Goal: Task Accomplishment & Management: Manage account settings

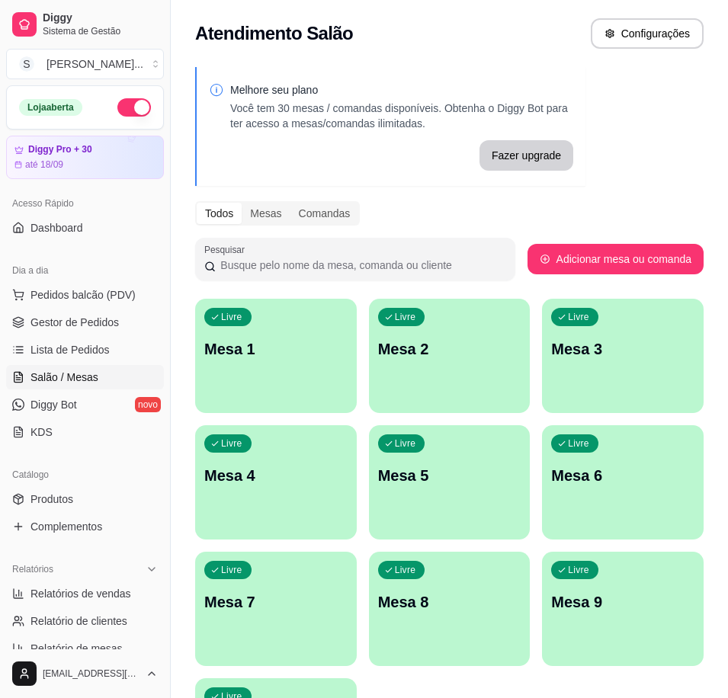
click at [284, 348] on p "Mesa 1" at bounding box center [275, 348] width 143 height 21
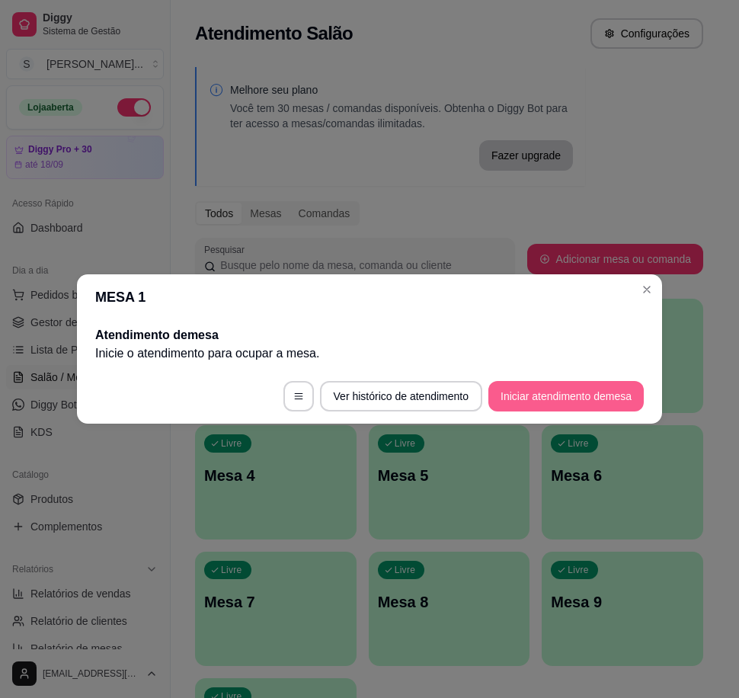
click at [531, 402] on button "Iniciar atendimento de mesa" at bounding box center [566, 396] width 155 height 30
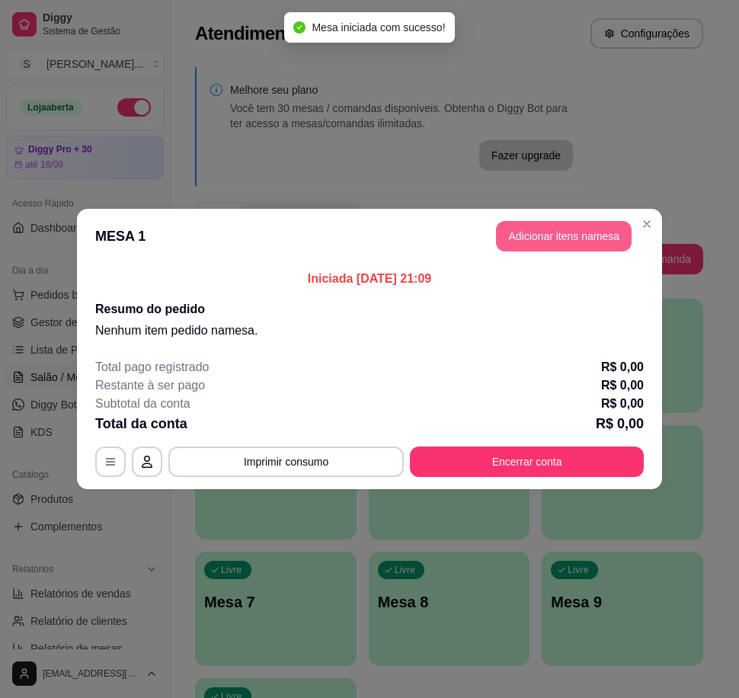
click at [553, 236] on button "Adicionar itens na mesa" at bounding box center [564, 236] width 136 height 30
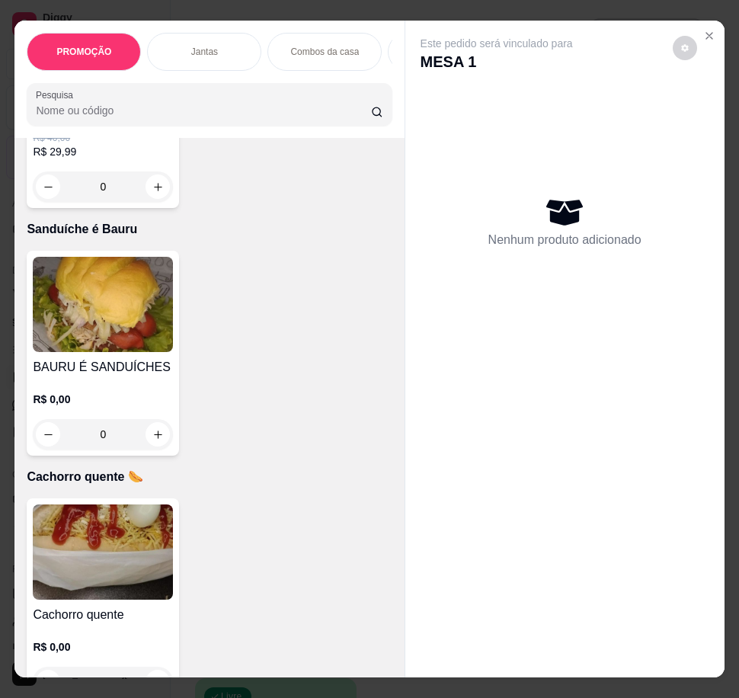
scroll to position [2820, 0]
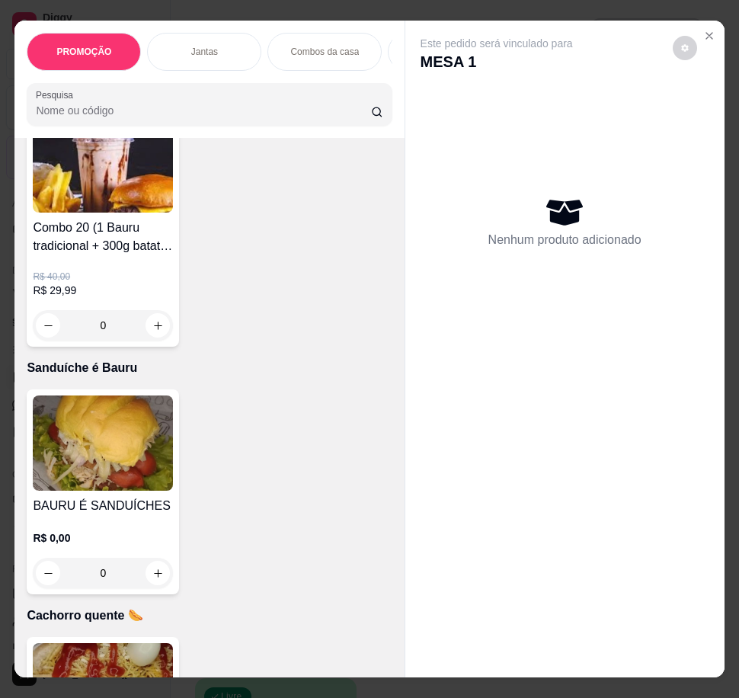
click at [151, 442] on img at bounding box center [103, 443] width 140 height 95
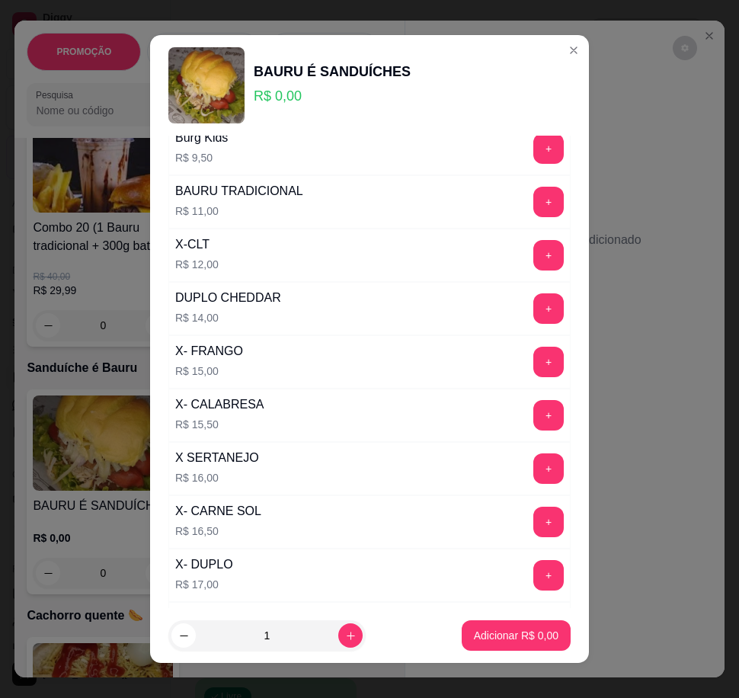
scroll to position [152, 0]
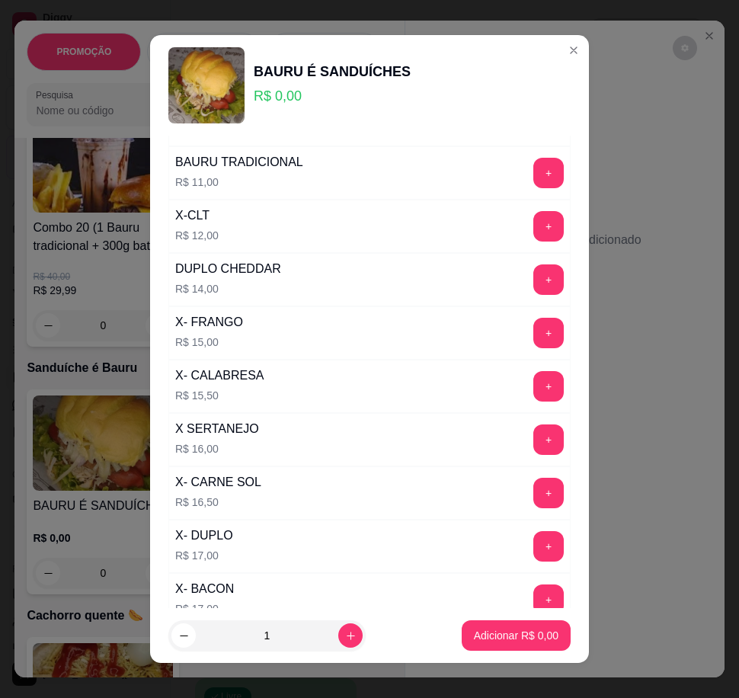
click at [498, 442] on div "X SERTANEJO R$ 16,00 +" at bounding box center [369, 439] width 402 height 53
click at [534, 449] on button "+" at bounding box center [549, 440] width 30 height 30
click at [486, 641] on p "Adicionar R$ 16,00" at bounding box center [513, 635] width 91 height 15
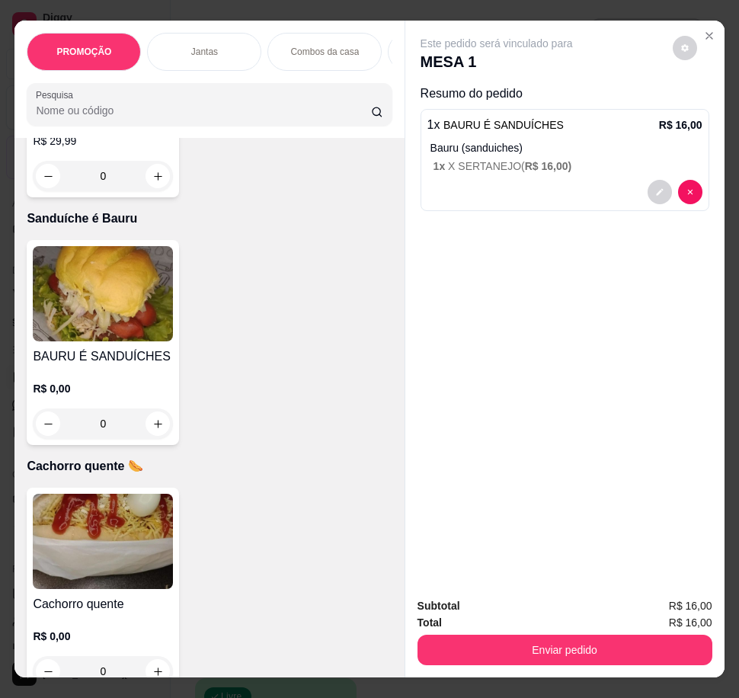
scroll to position [2973, 0]
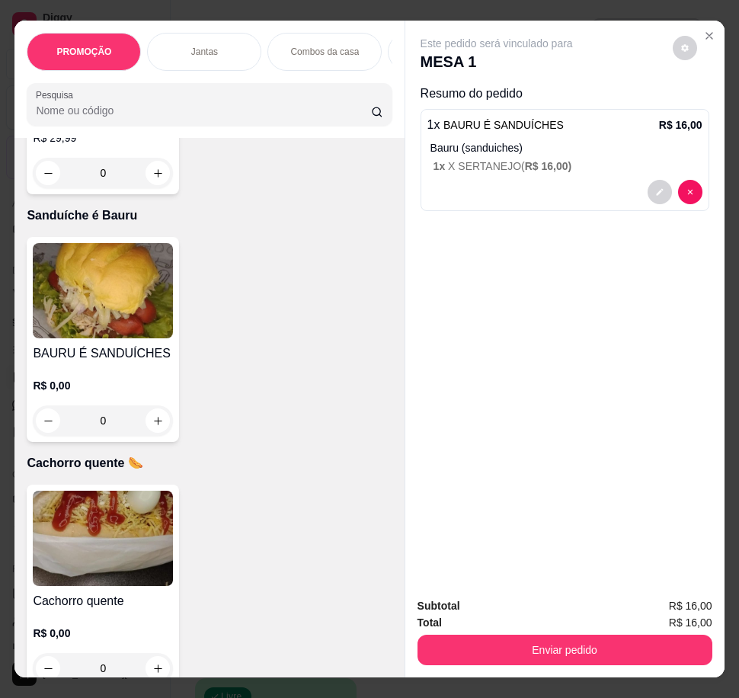
click at [112, 516] on img at bounding box center [103, 538] width 140 height 95
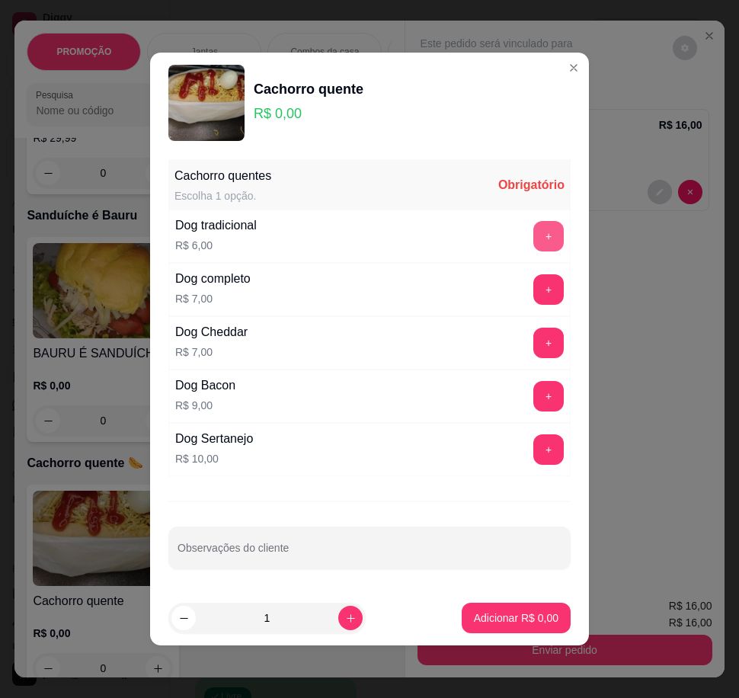
click at [540, 229] on button "+" at bounding box center [549, 236] width 30 height 30
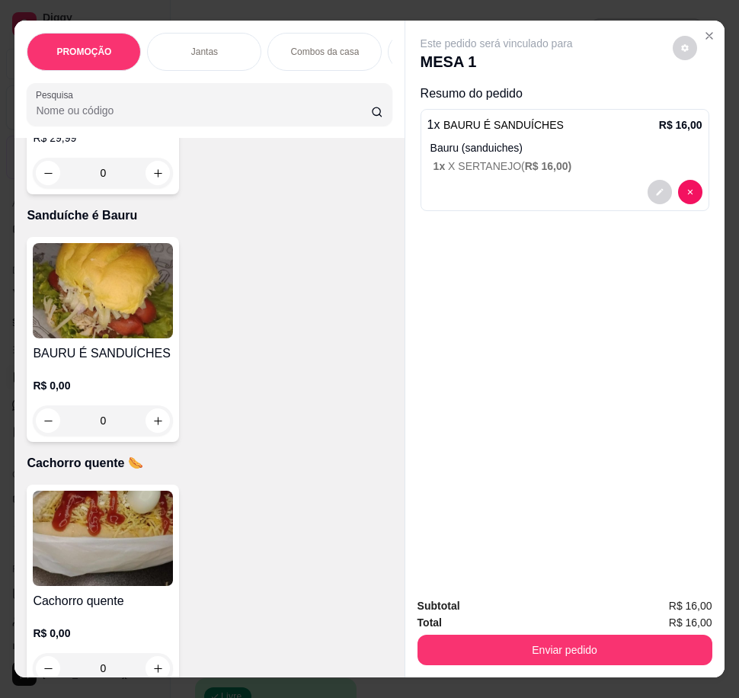
click at [151, 540] on img at bounding box center [103, 538] width 140 height 95
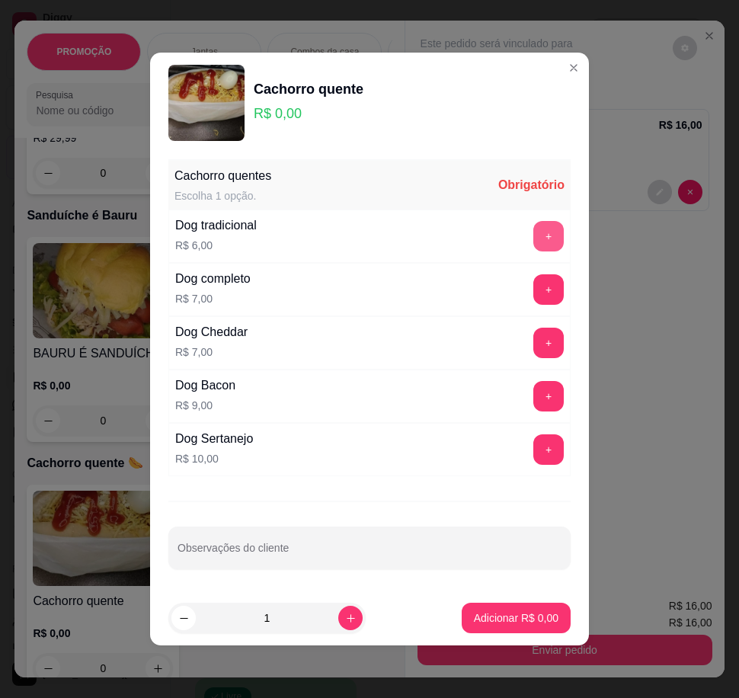
click at [534, 235] on button "+" at bounding box center [549, 236] width 30 height 30
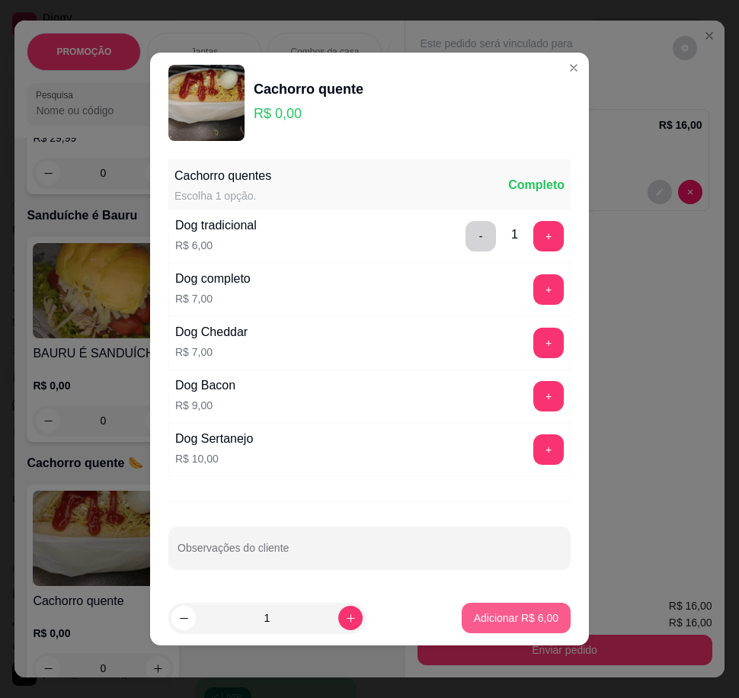
click at [479, 617] on p "Adicionar R$ 6,00" at bounding box center [516, 618] width 85 height 15
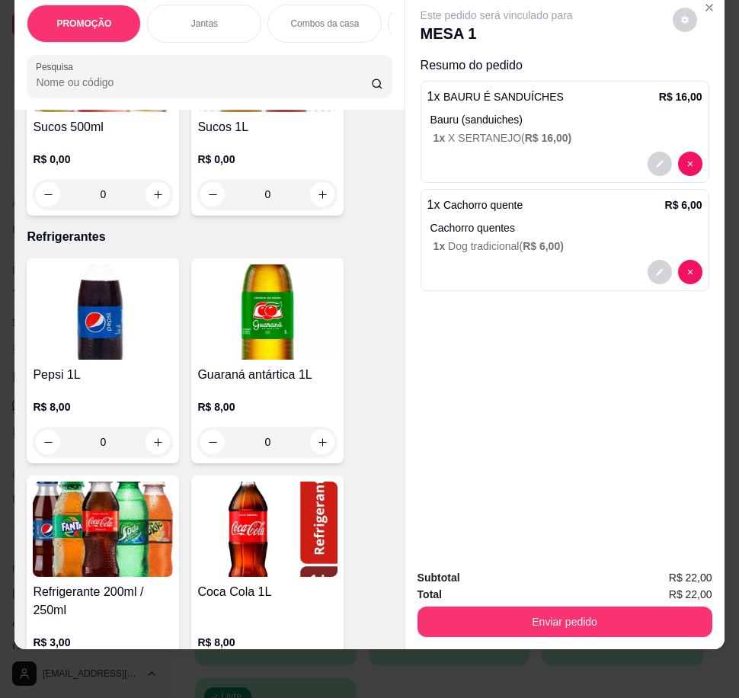
scroll to position [5333, 0]
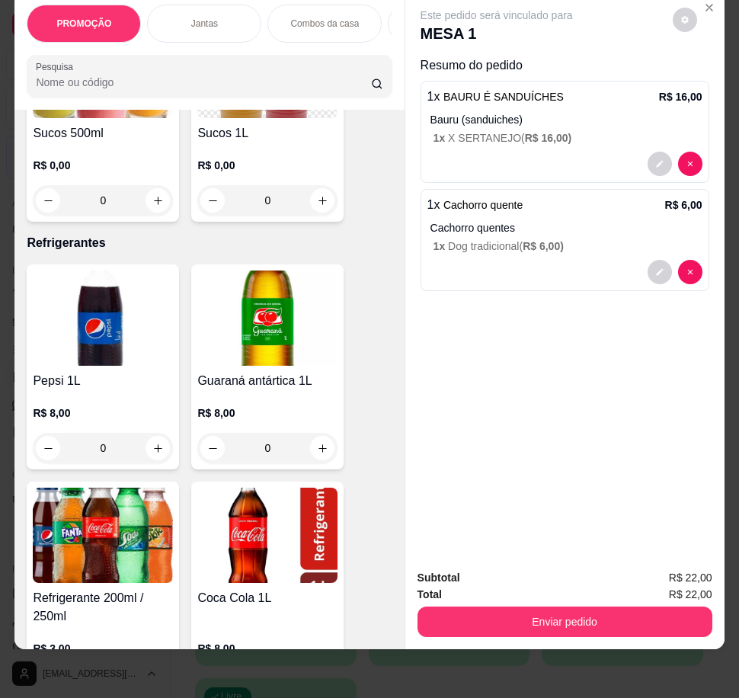
click at [123, 547] on img at bounding box center [103, 535] width 140 height 95
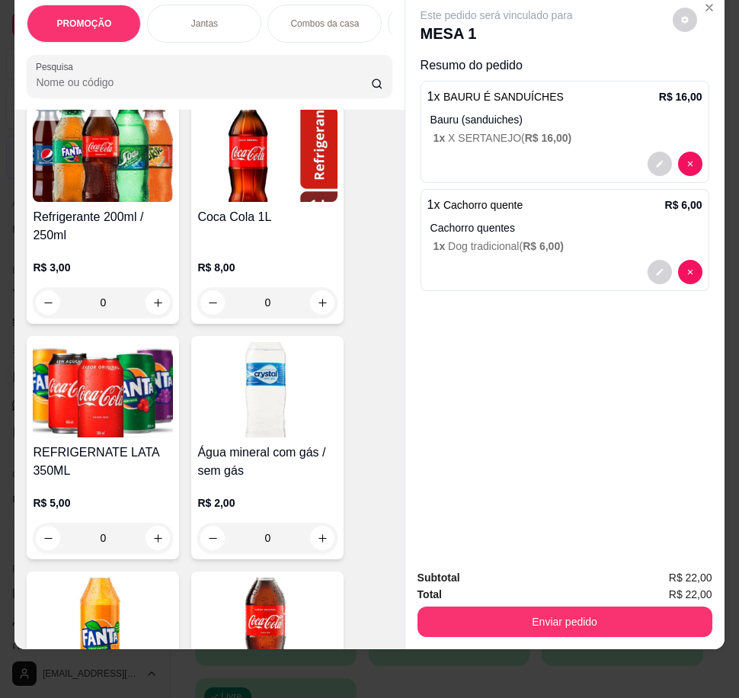
scroll to position [5791, 0]
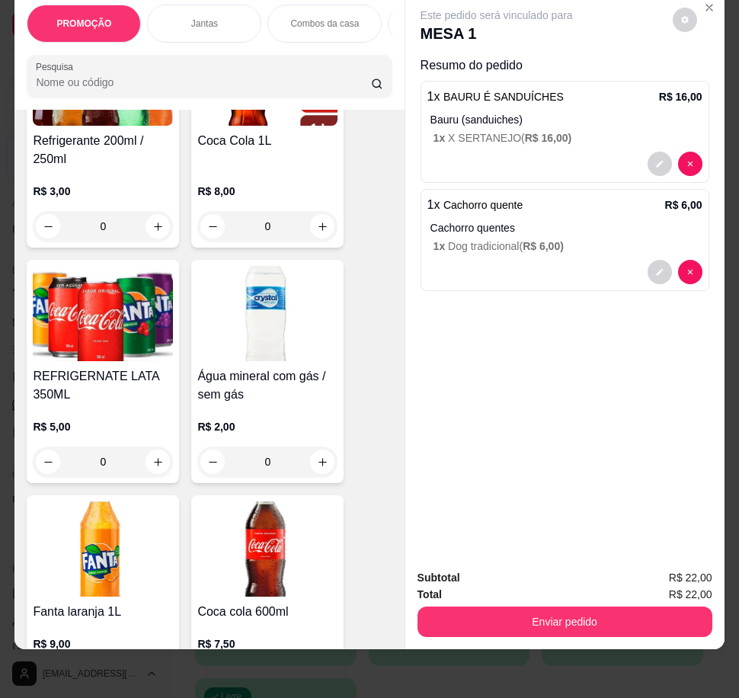
click at [116, 404] on div "R$ 5,00 0" at bounding box center [103, 440] width 140 height 73
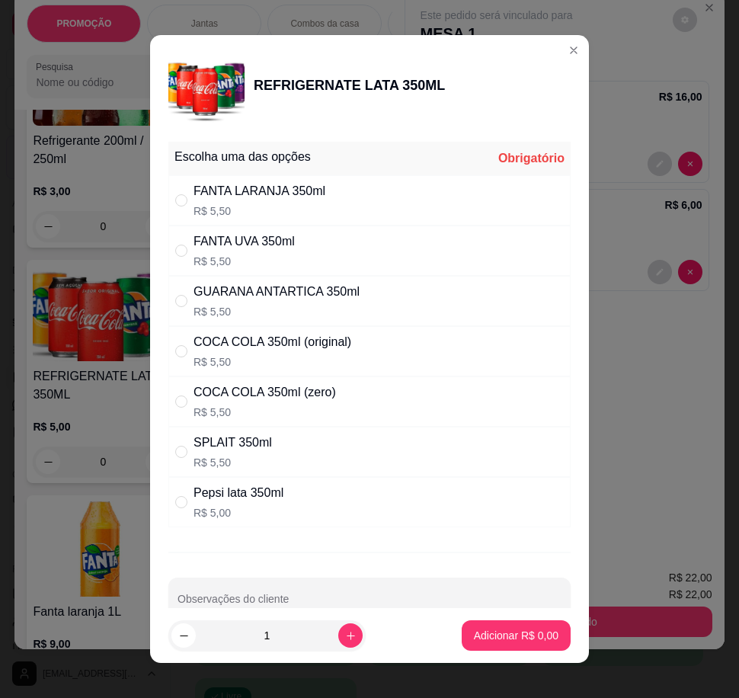
click at [333, 261] on div "FANTA UVA 350ml R$ 5,50" at bounding box center [369, 251] width 402 height 50
radio input "true"
click at [502, 645] on button "Adicionar R$ 5,50" at bounding box center [516, 635] width 109 height 30
type input "1"
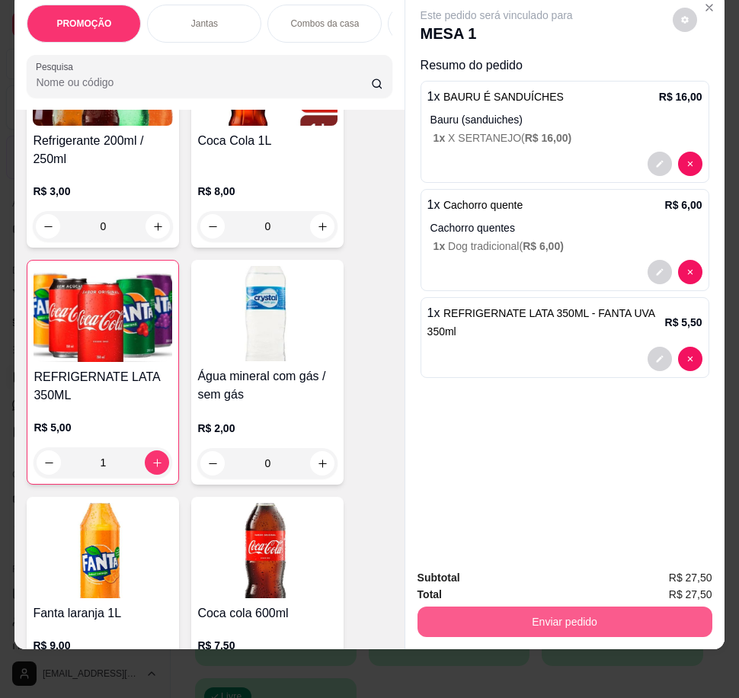
click at [576, 620] on button "Enviar pedido" at bounding box center [565, 622] width 295 height 30
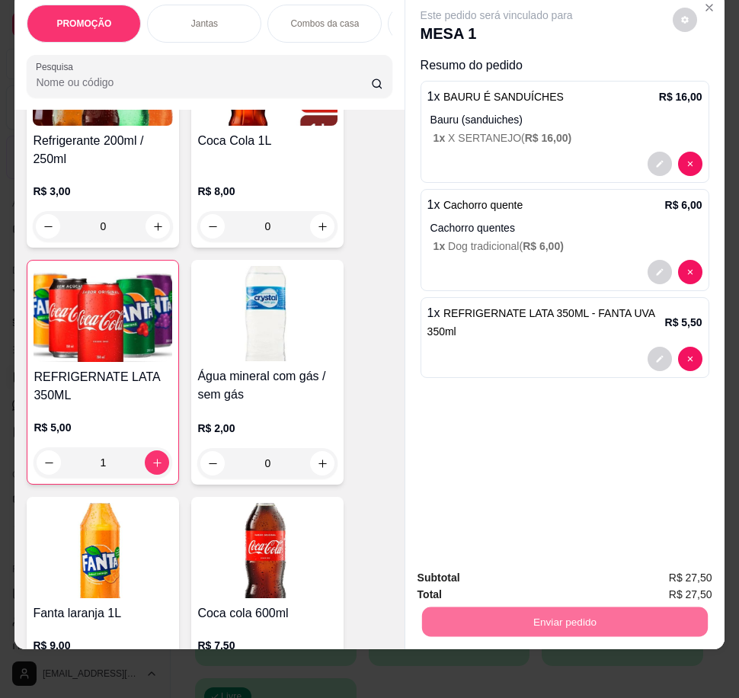
click at [531, 575] on button "Não registrar e enviar pedido" at bounding box center [515, 573] width 154 height 28
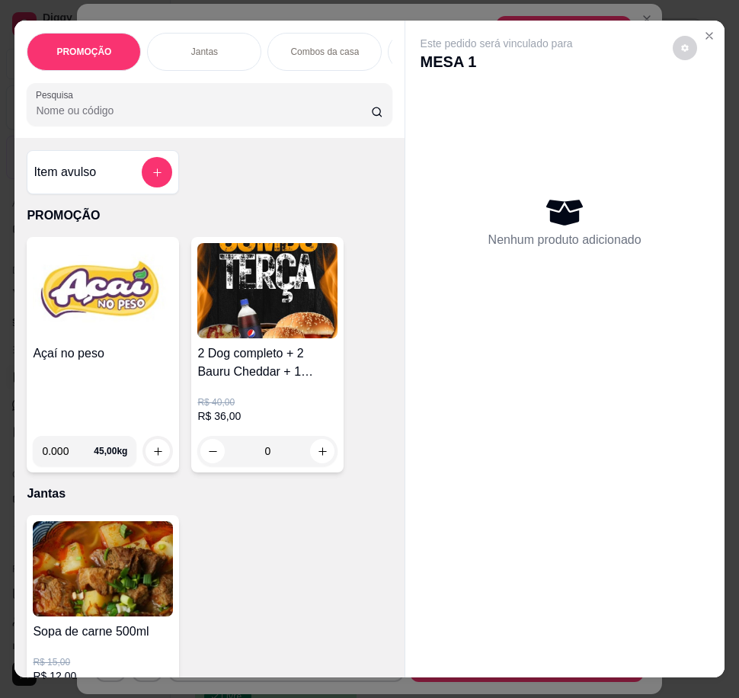
click at [547, 592] on div "Este pedido será vinculado para MESA 1 Nenhum produto adicionado" at bounding box center [564, 337] width 319 height 632
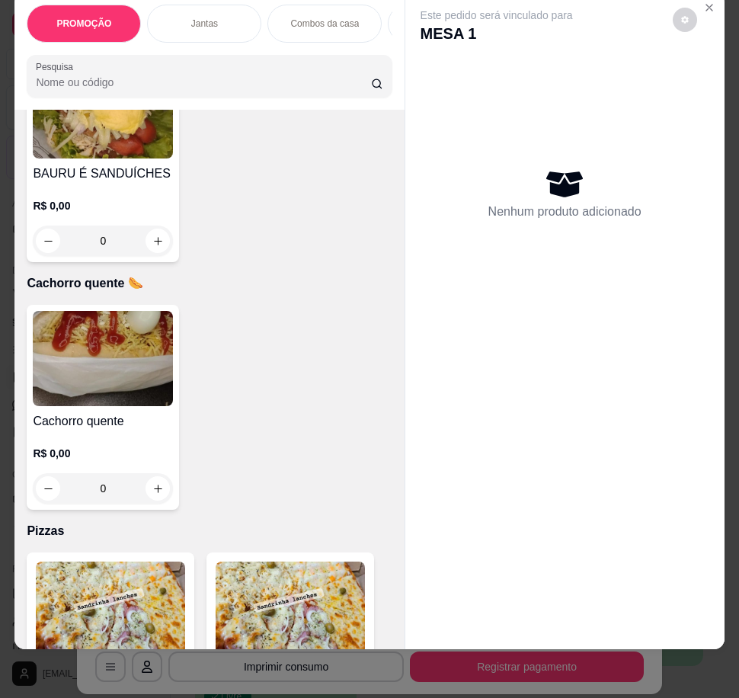
scroll to position [3125, 0]
click at [130, 345] on img at bounding box center [103, 357] width 140 height 95
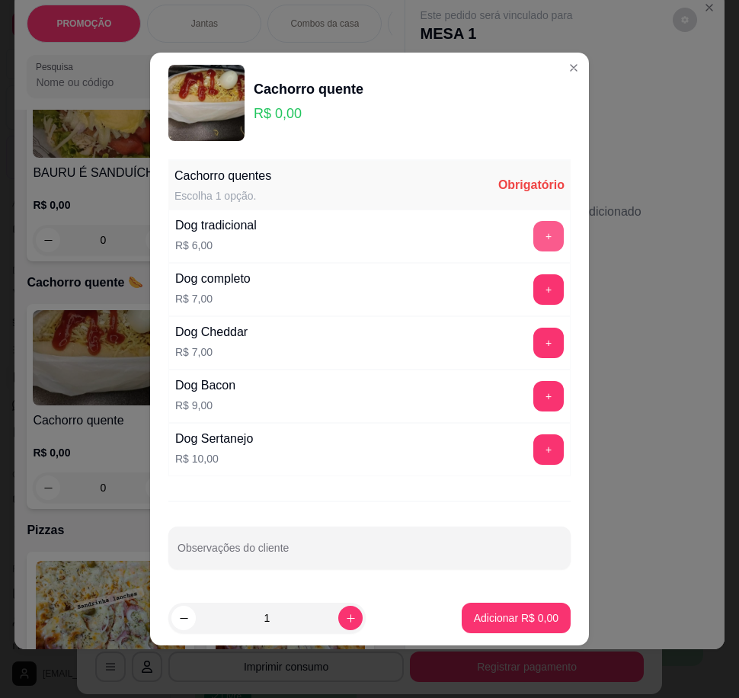
click at [544, 232] on button "+" at bounding box center [549, 236] width 30 height 30
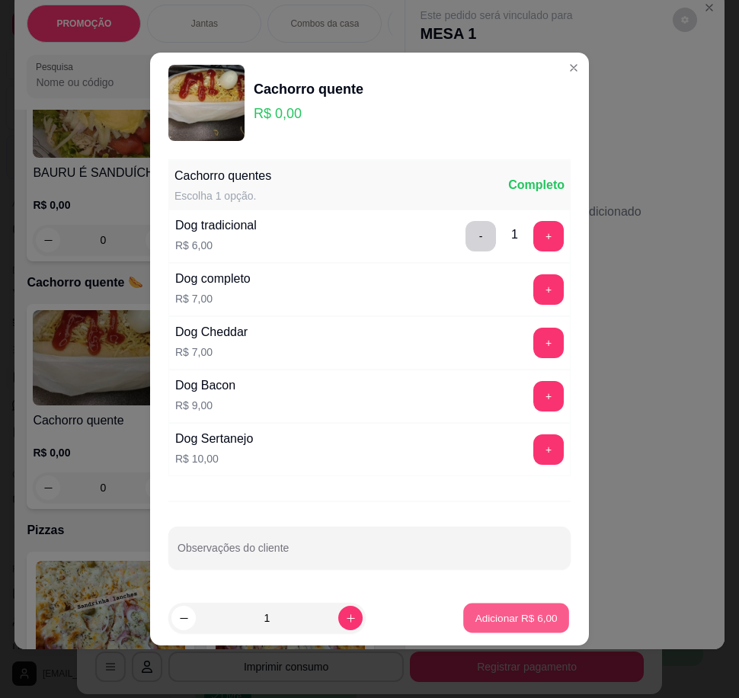
click at [551, 611] on button "Adicionar R$ 6,00" at bounding box center [516, 619] width 106 height 30
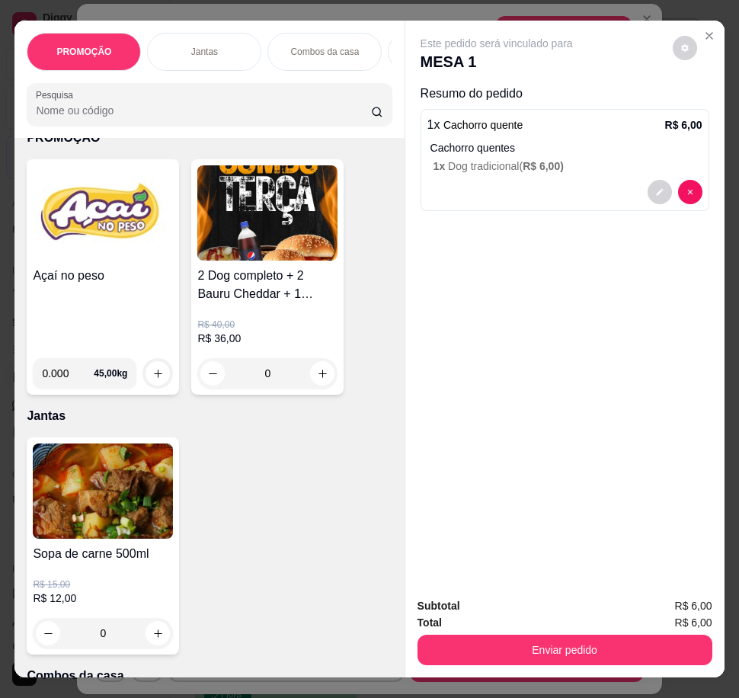
scroll to position [0, 0]
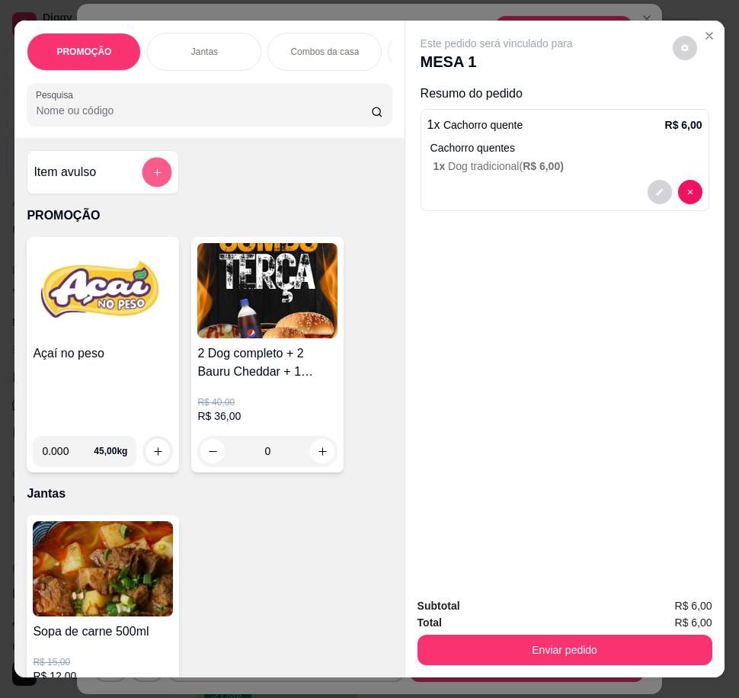
click at [143, 184] on button "add-separate-item" at bounding box center [158, 173] width 30 height 30
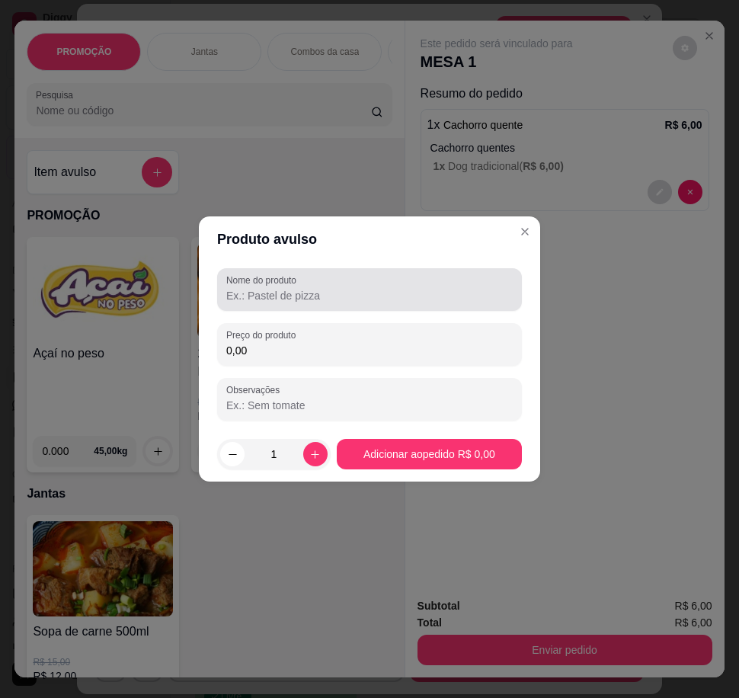
click at [325, 298] on input "Nome do produto" at bounding box center [369, 295] width 287 height 15
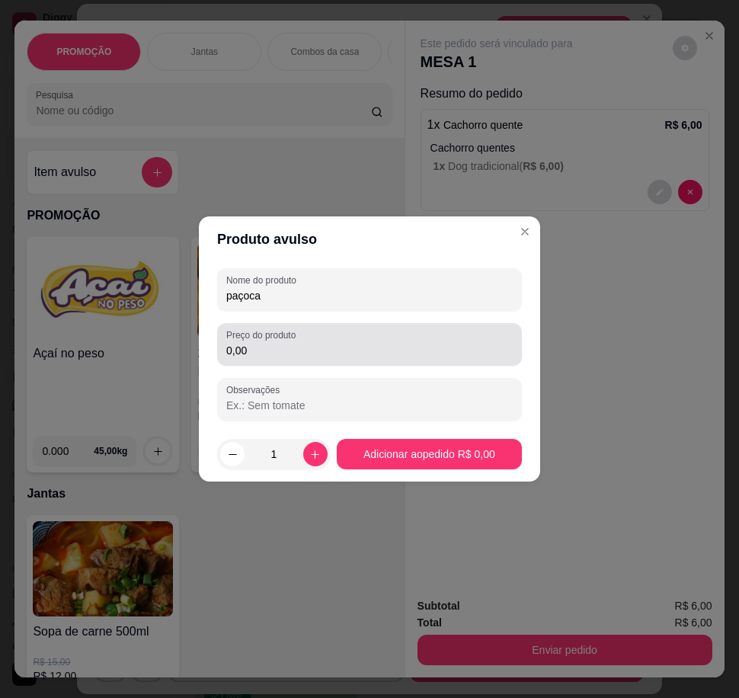
type input "paçoca"
click at [357, 347] on input "0,00" at bounding box center [369, 350] width 287 height 15
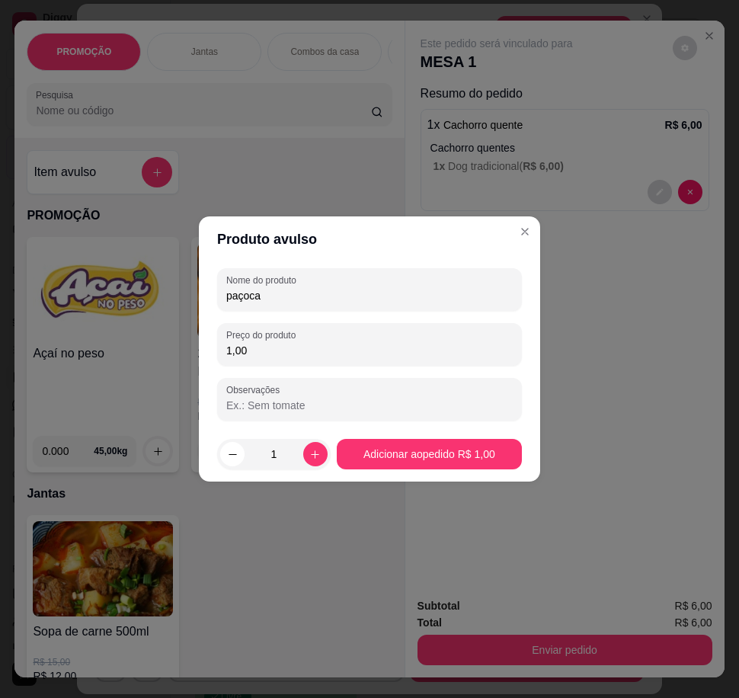
type input "1,00"
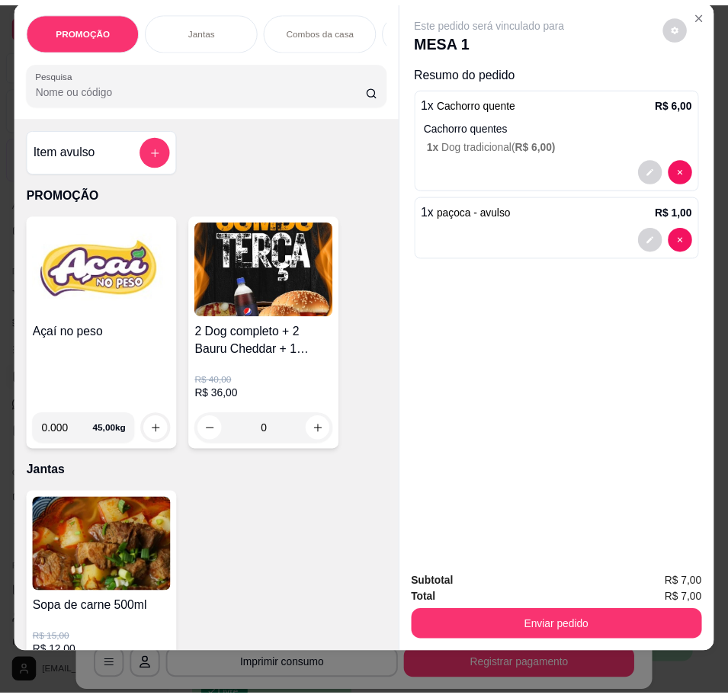
scroll to position [34, 0]
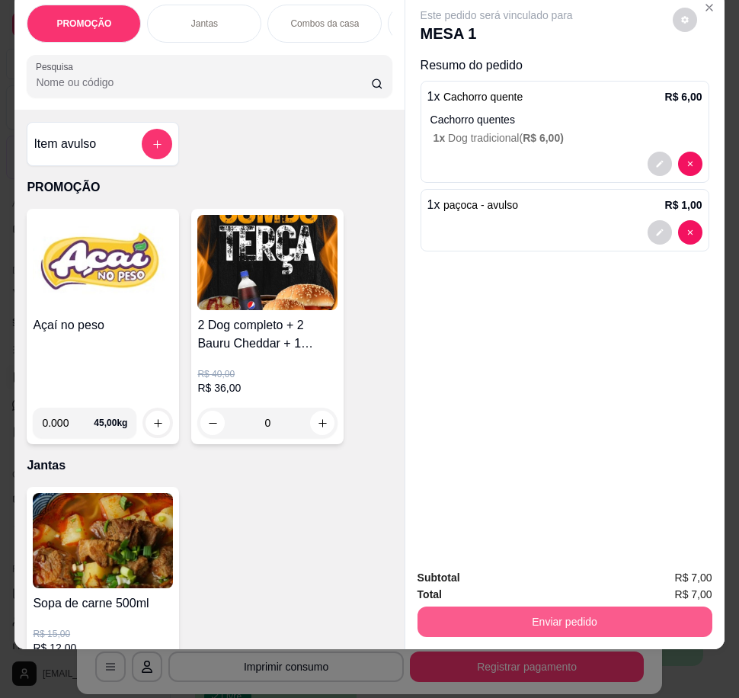
click at [534, 613] on button "Enviar pedido" at bounding box center [565, 622] width 295 height 30
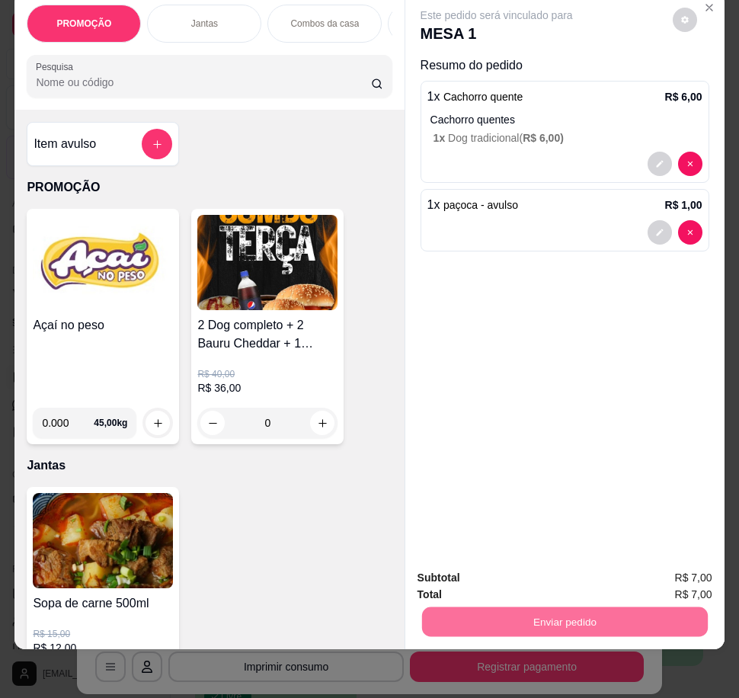
click at [560, 570] on button "Não registrar e enviar pedido" at bounding box center [515, 573] width 154 height 28
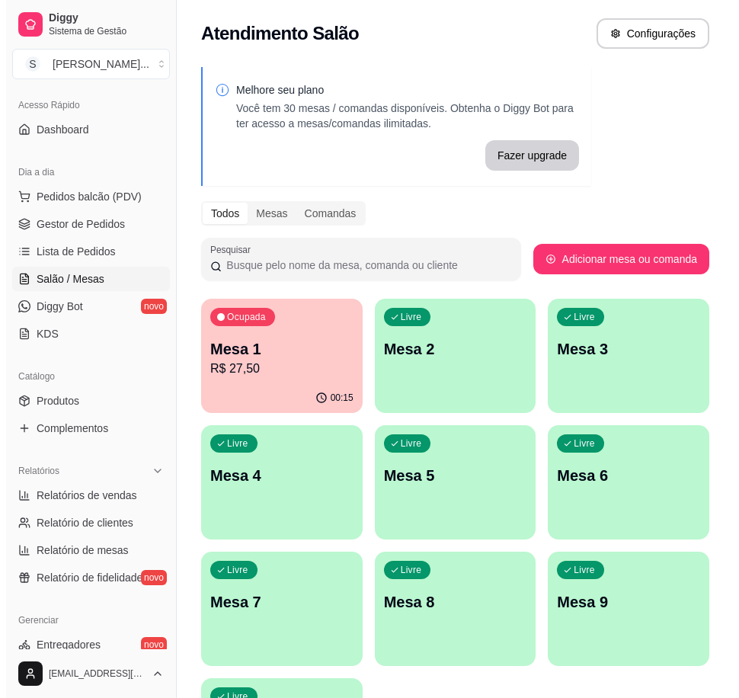
scroll to position [152, 0]
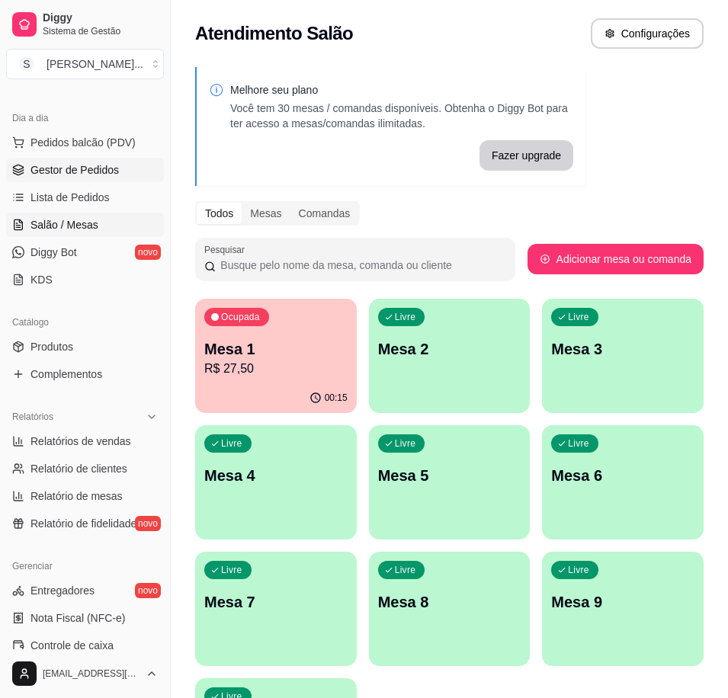
click at [41, 174] on span "Gestor de Pedidos" at bounding box center [74, 169] width 88 height 15
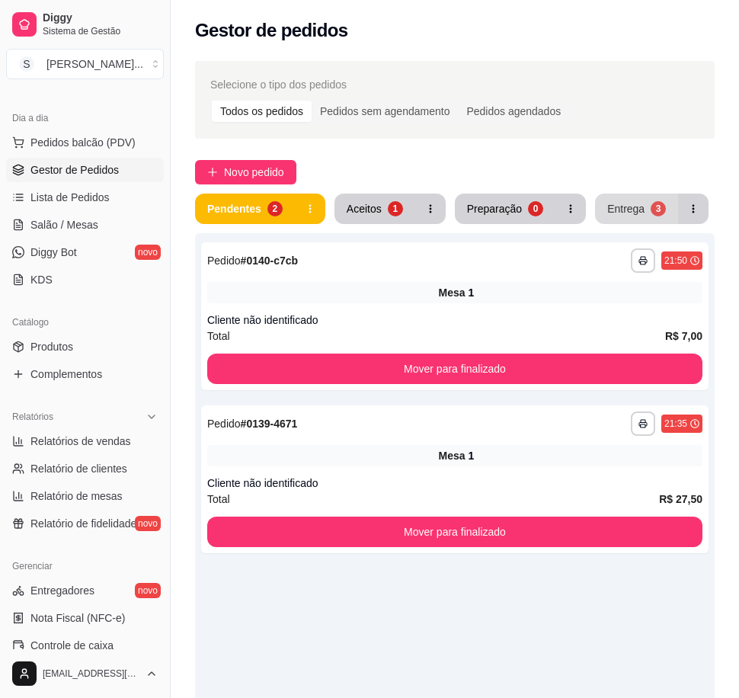
click at [607, 211] on div "Entrega" at bounding box center [625, 208] width 37 height 15
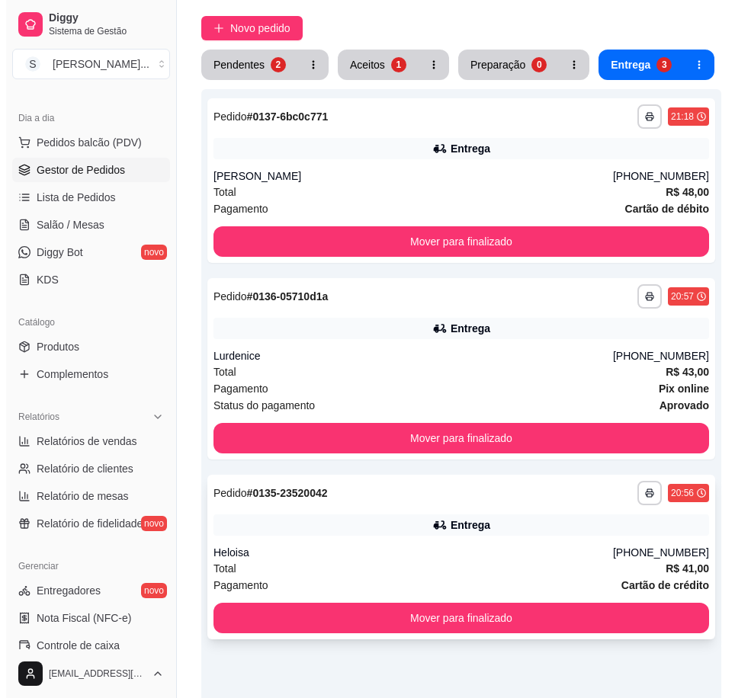
scroll to position [152, 0]
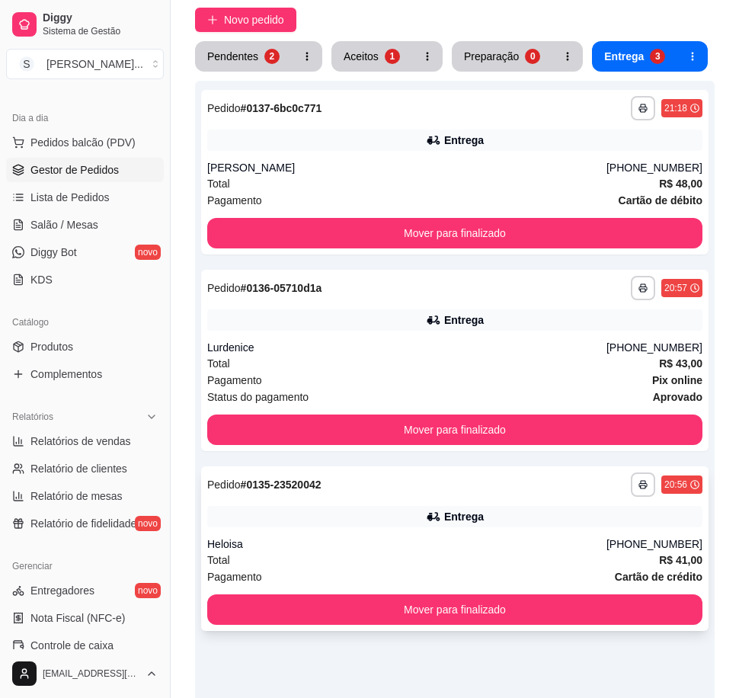
click at [358, 537] on div "Heloisa" at bounding box center [406, 544] width 399 height 15
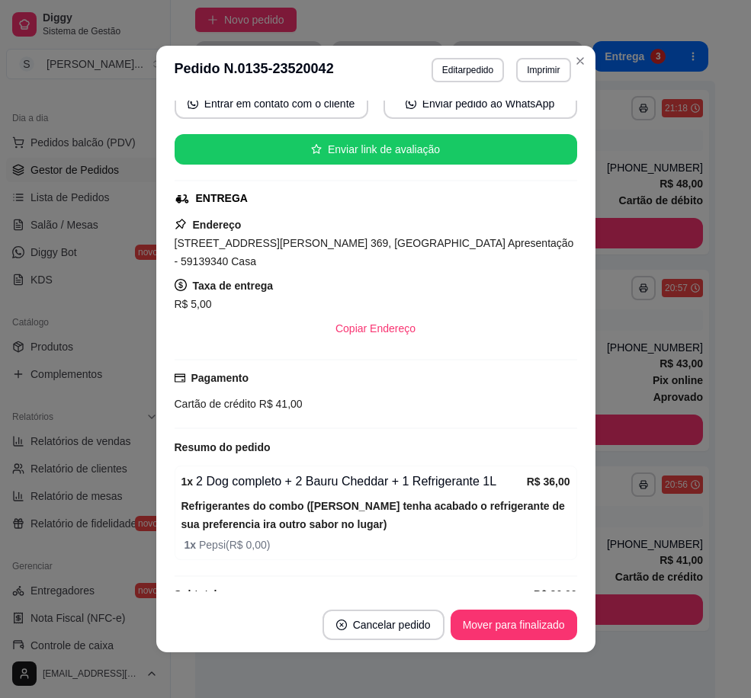
scroll to position [239, 0]
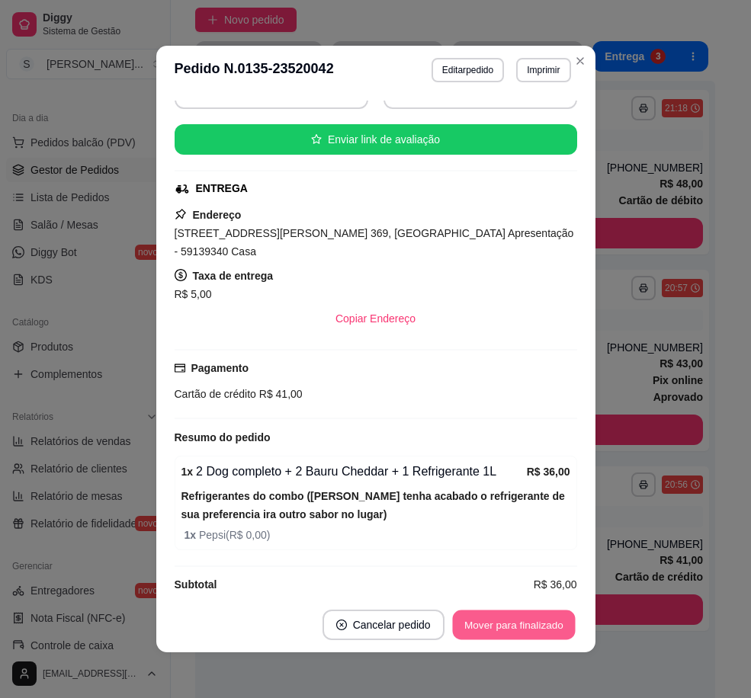
click at [539, 619] on button "Mover para finalizado" at bounding box center [513, 626] width 123 height 30
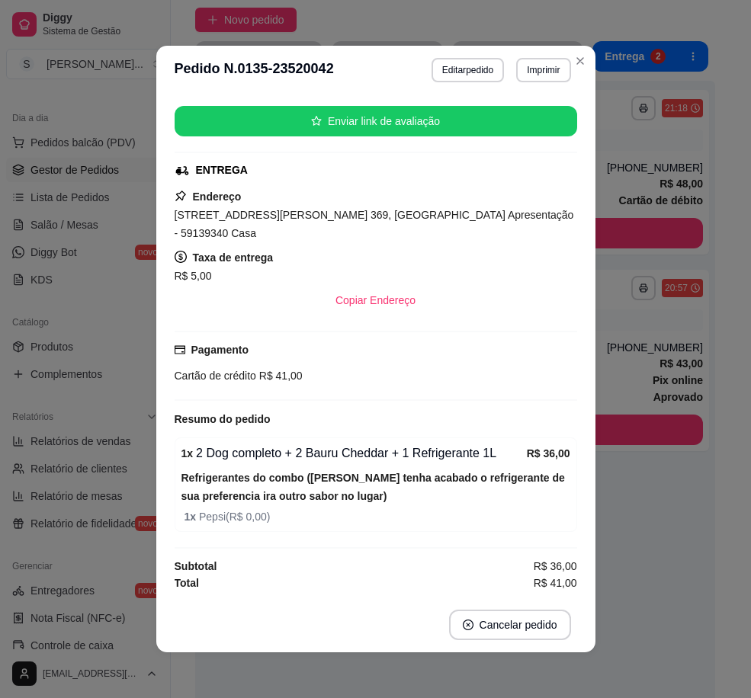
scroll to position [188, 0]
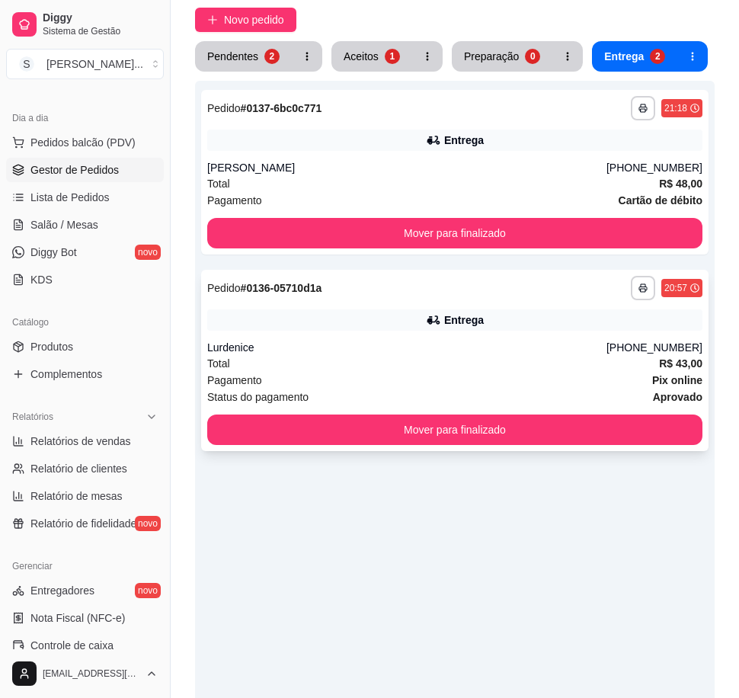
click at [523, 329] on div "Entrega" at bounding box center [454, 319] width 495 height 21
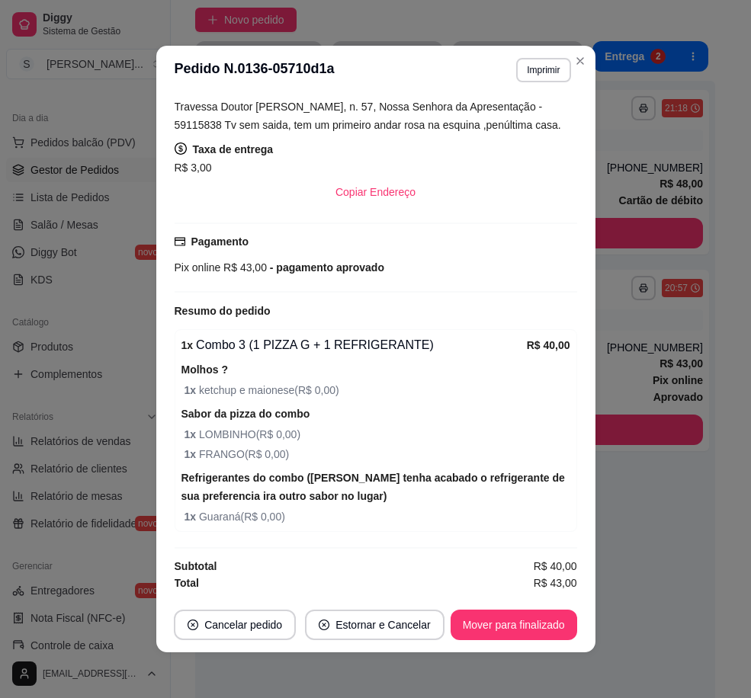
scroll to position [3, 0]
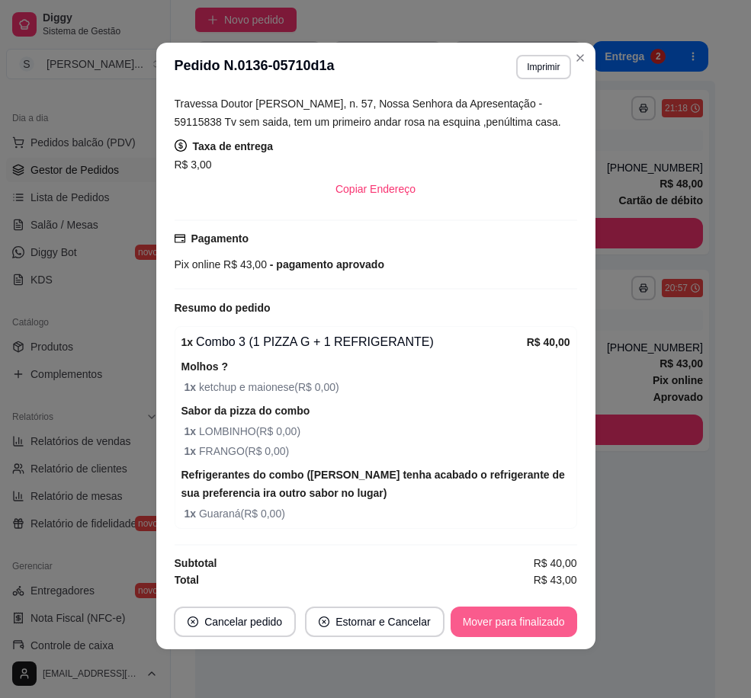
click at [521, 617] on button "Mover para finalizado" at bounding box center [513, 622] width 127 height 30
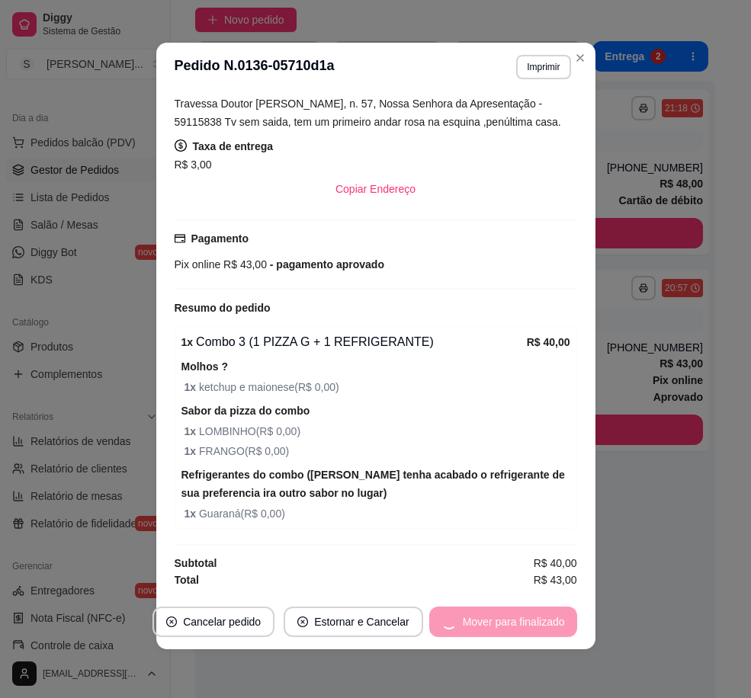
scroll to position [315, 0]
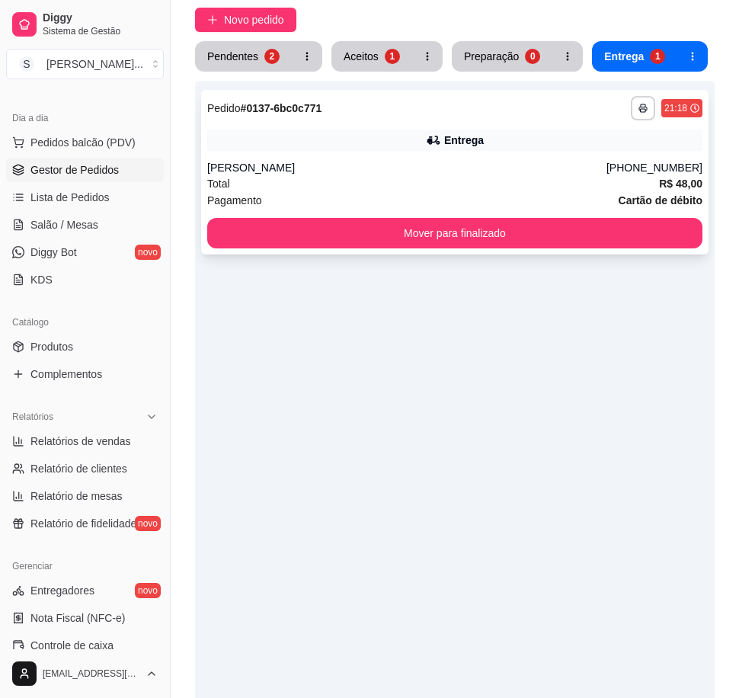
click at [518, 147] on div "Entrega" at bounding box center [454, 140] width 495 height 21
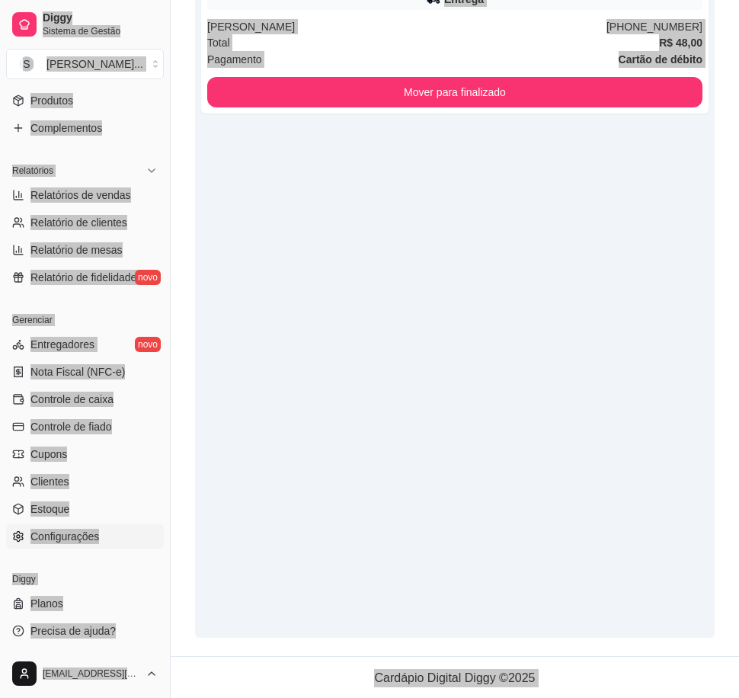
scroll to position [295, 0]
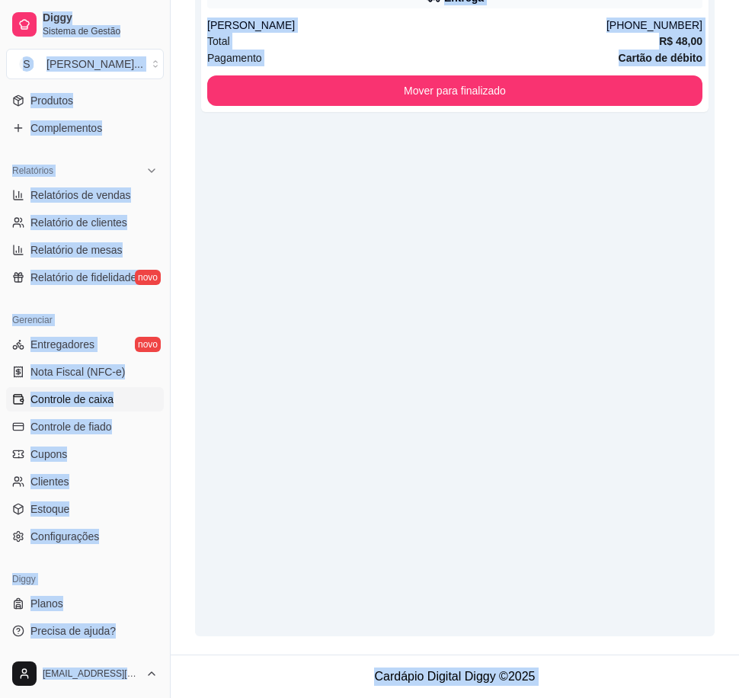
click at [148, 397] on link "Controle de caixa" at bounding box center [85, 399] width 158 height 24
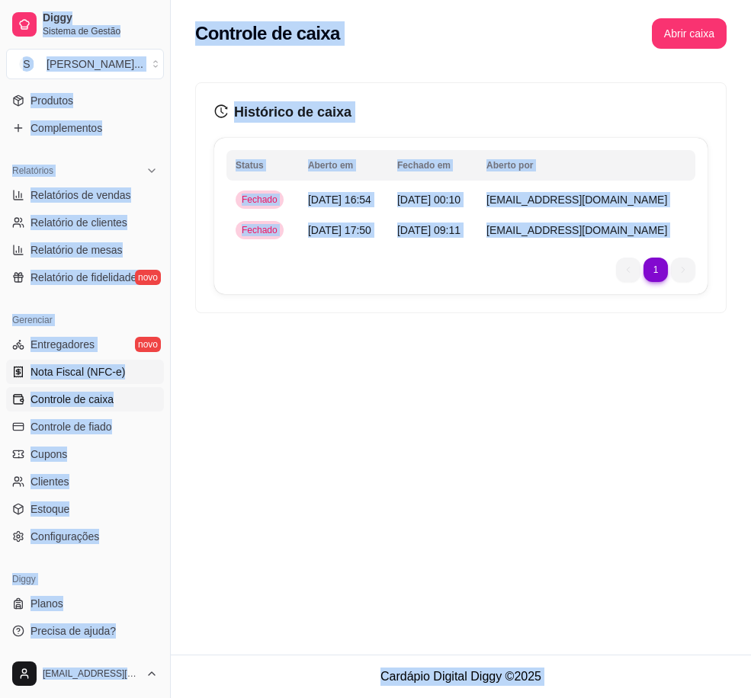
click at [129, 383] on link "Nota Fiscal (NFC-e)" at bounding box center [85, 372] width 158 height 24
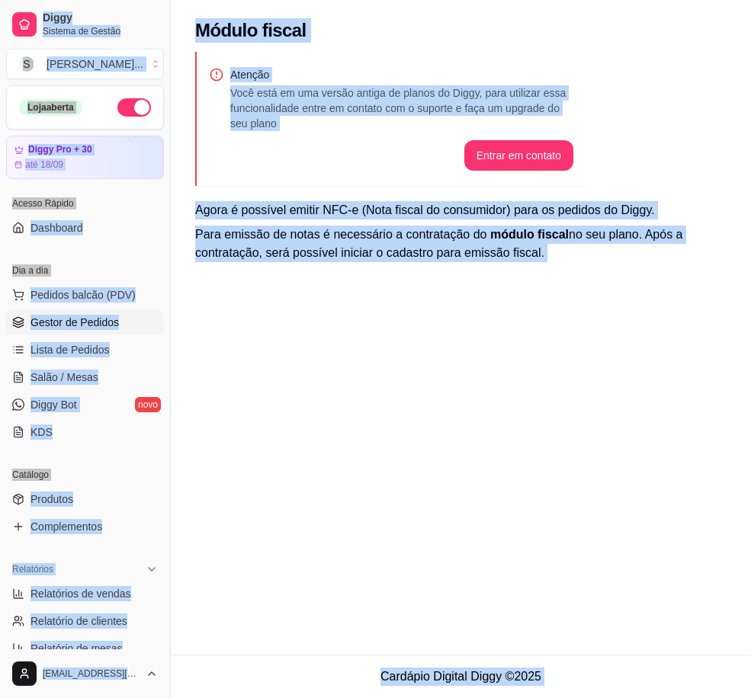
click at [103, 329] on span "Gestor de Pedidos" at bounding box center [74, 322] width 88 height 15
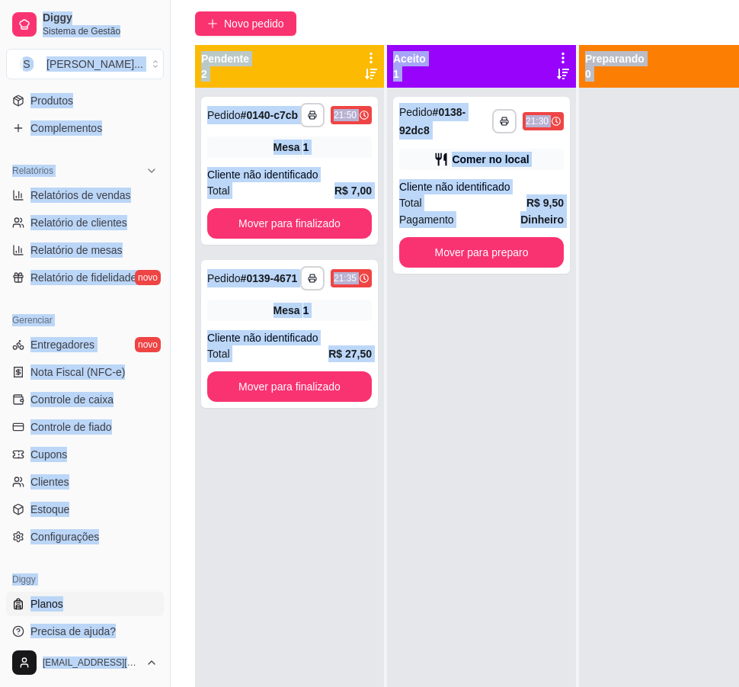
scroll to position [152, 0]
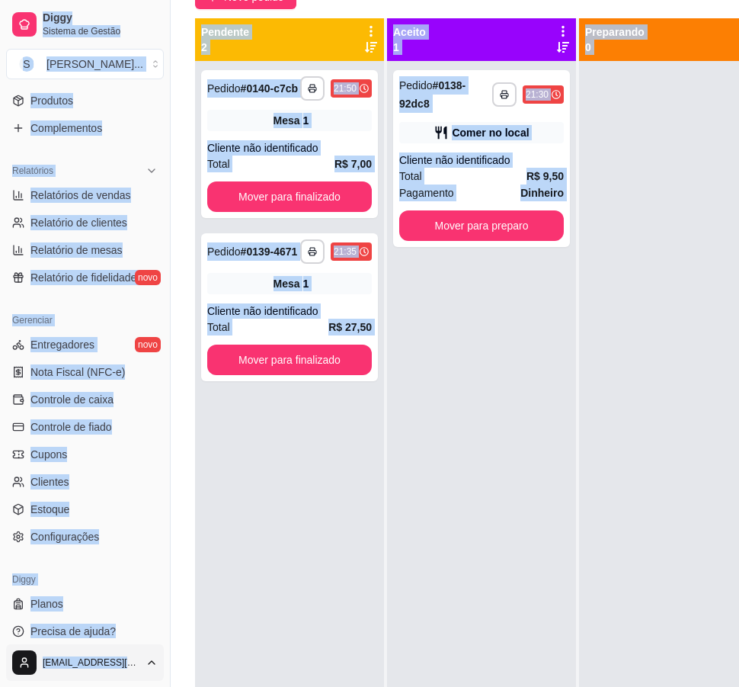
click at [146, 534] on html "**********" at bounding box center [369, 191] width 739 height 687
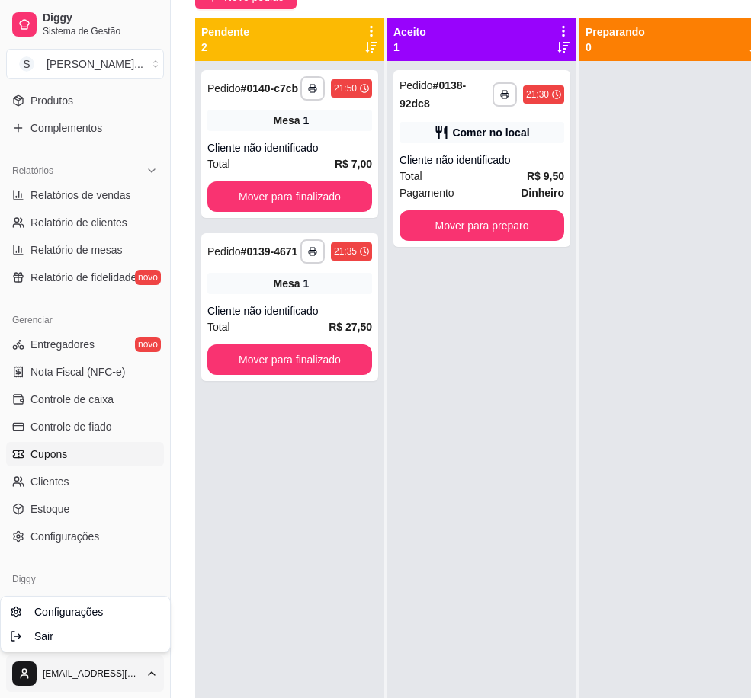
click at [64, 465] on html "**********" at bounding box center [375, 197] width 751 height 698
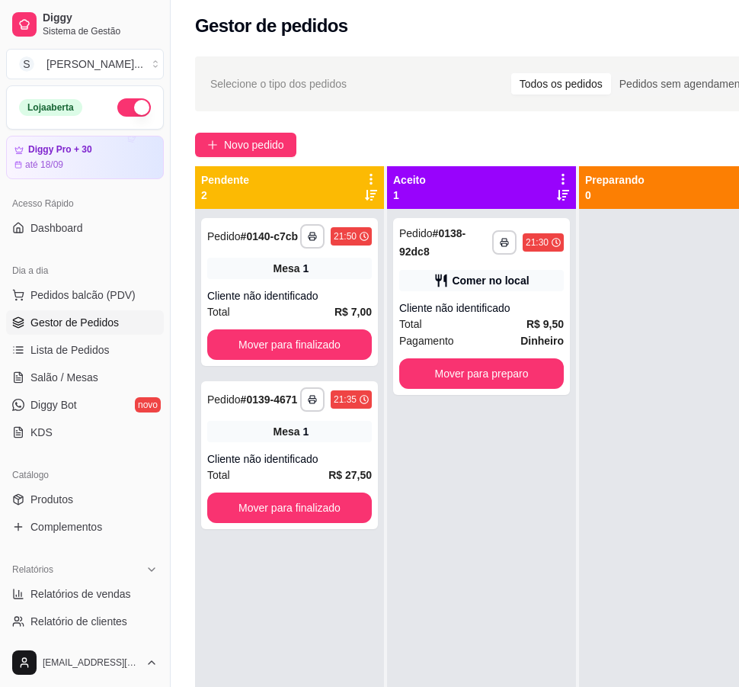
scroll to position [0, 0]
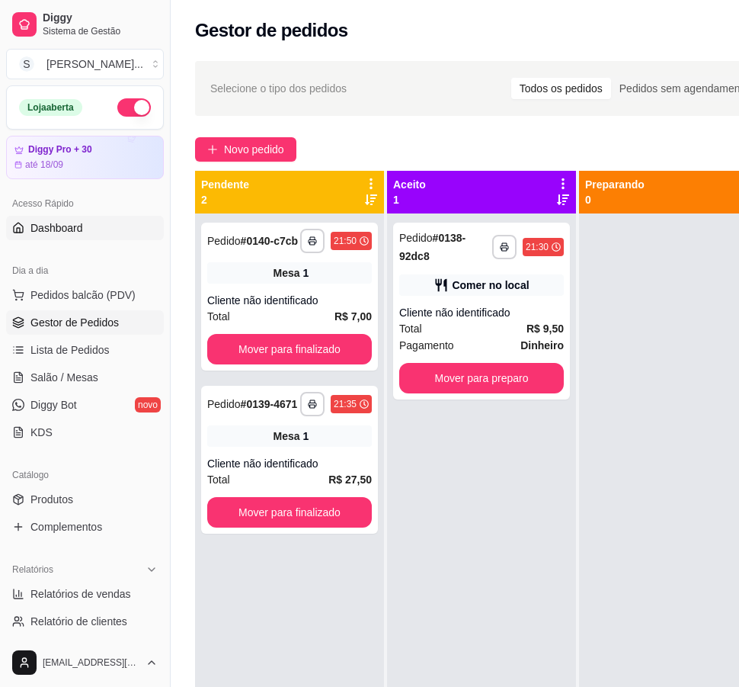
click at [98, 232] on link "Dashboard" at bounding box center [85, 228] width 158 height 24
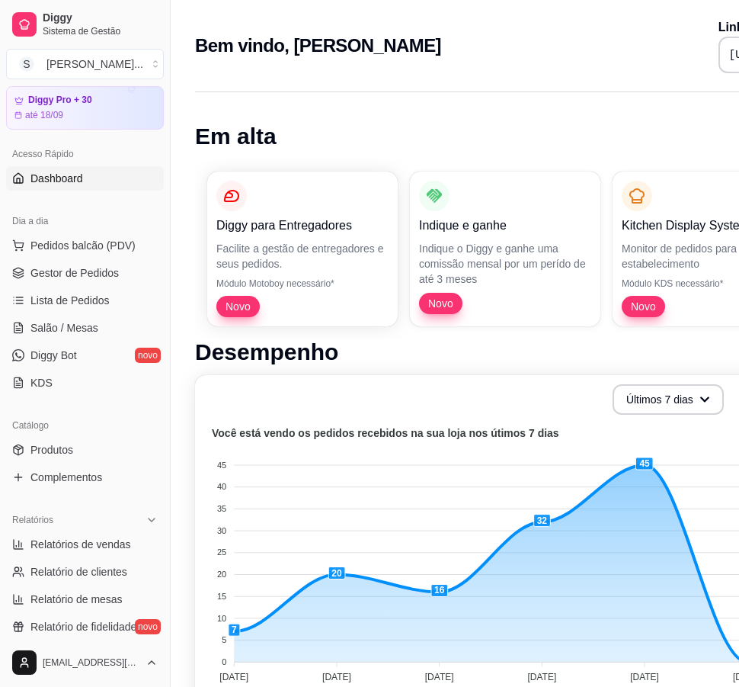
scroll to position [76, 0]
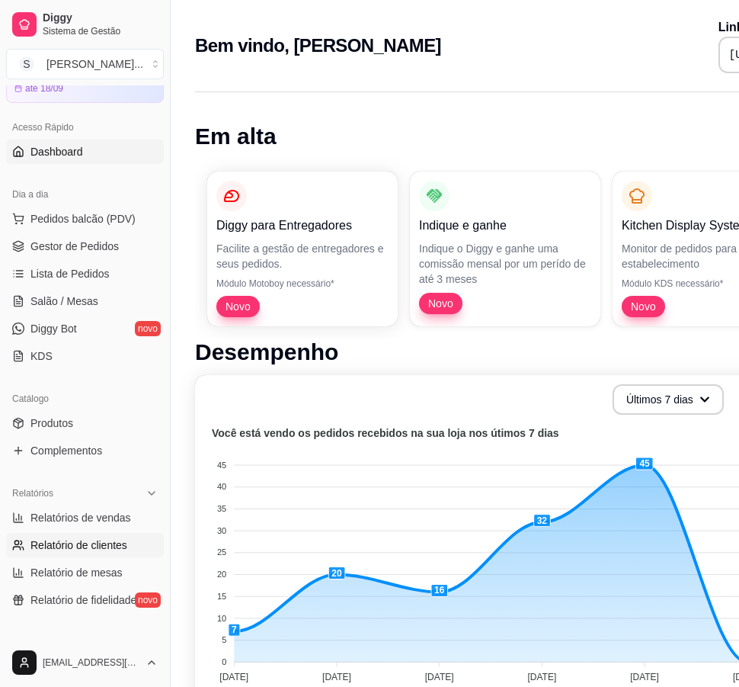
click at [122, 543] on span "Relatório de clientes" at bounding box center [78, 544] width 97 height 15
click at [120, 543] on span "Relatório de clientes" at bounding box center [78, 544] width 97 height 15
select select "30"
select select "HIGHEST_TOTAL_SPENT_WITH_ORDERS"
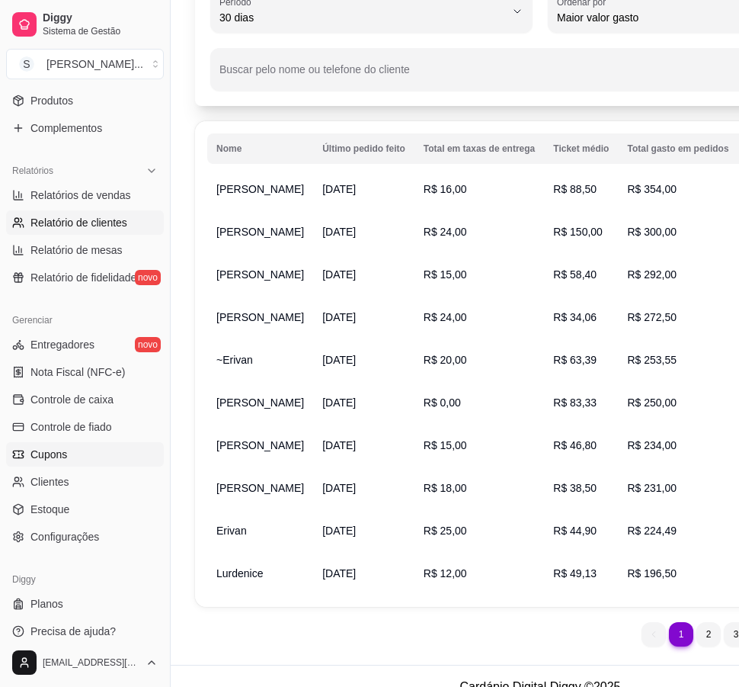
scroll to position [177, 0]
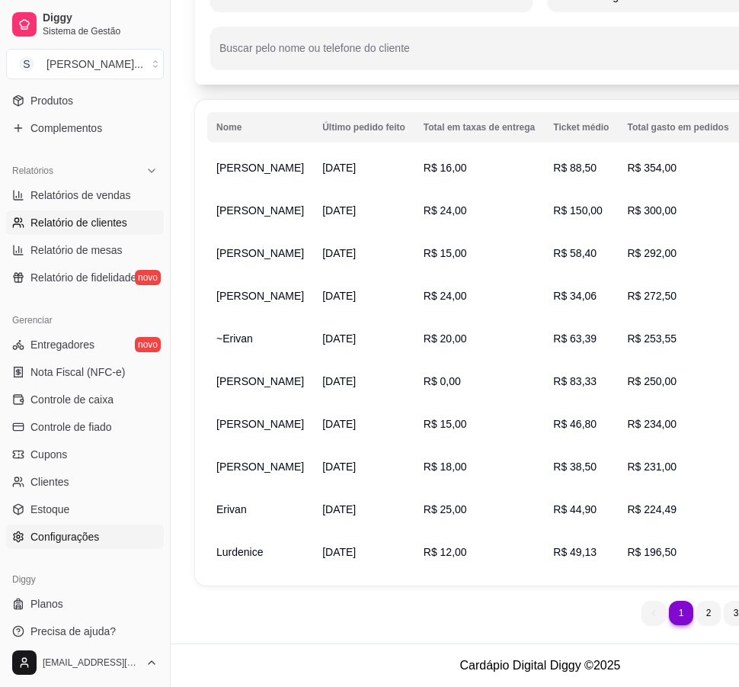
click at [95, 537] on span "Configurações" at bounding box center [64, 536] width 69 height 15
click at [112, 534] on link "Configurações" at bounding box center [85, 536] width 158 height 24
click at [108, 534] on link "Configurações" at bounding box center [85, 536] width 158 height 24
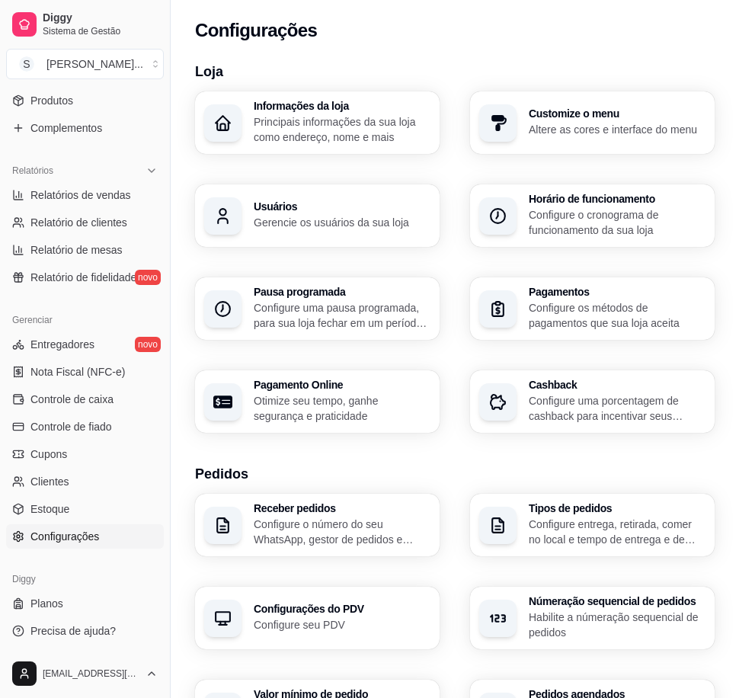
click at [108, 534] on link "Configurações" at bounding box center [85, 536] width 158 height 24
click at [322, 124] on p "Principais informações da sua loja como endereço, nome e mais" at bounding box center [342, 129] width 177 height 30
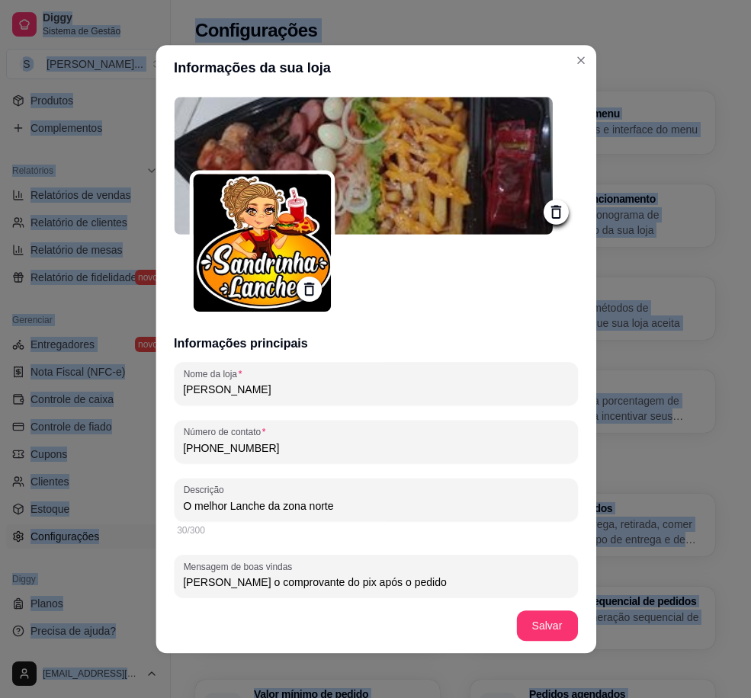
type input "Nossa Senhora da Apresentação"
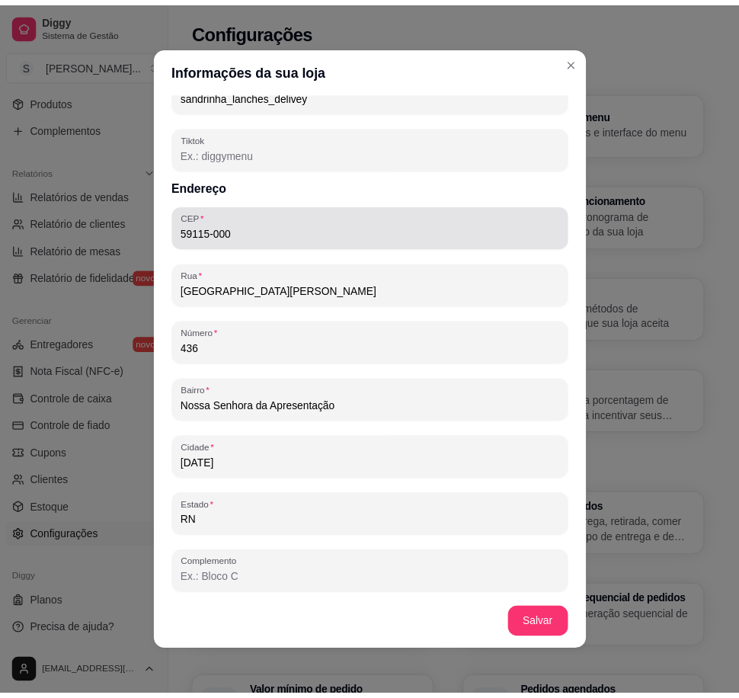
scroll to position [773, 0]
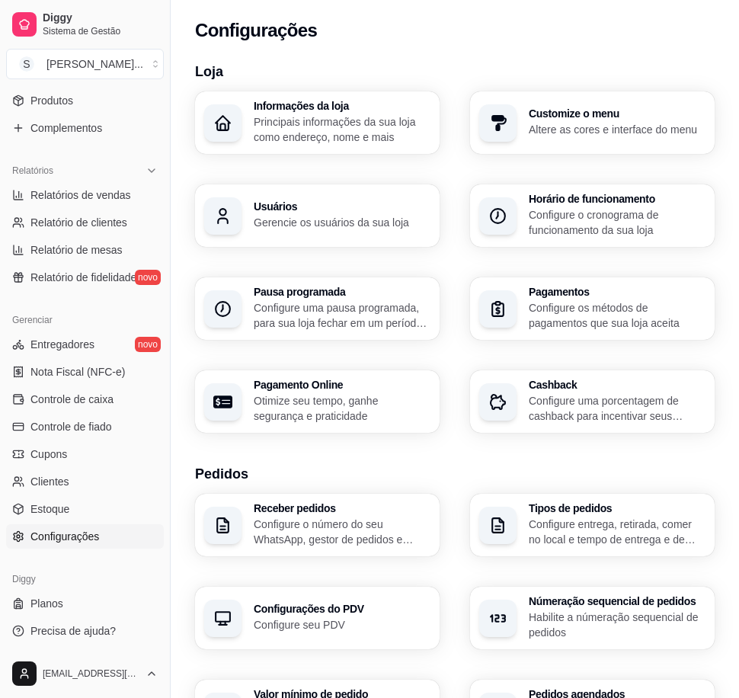
click at [365, 223] on p "Gerencie os usuários da sua loja" at bounding box center [342, 222] width 177 height 15
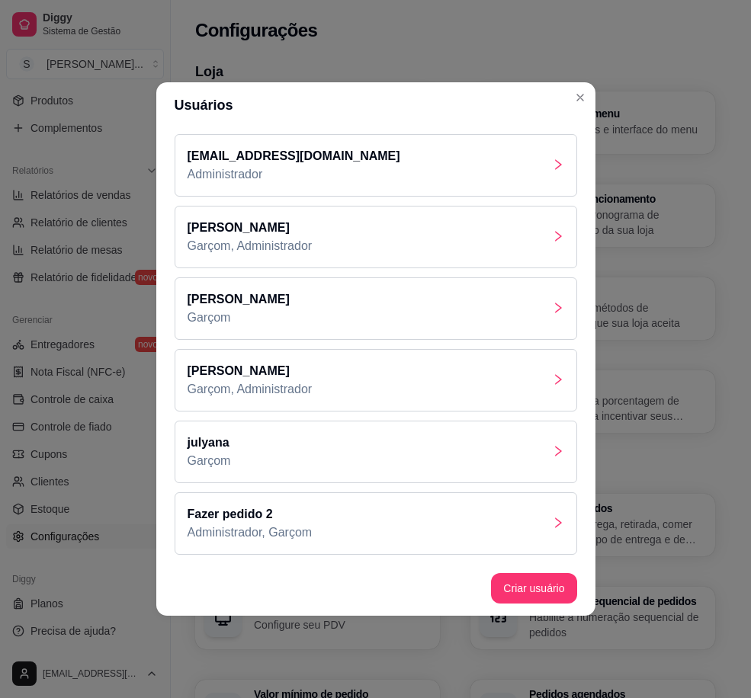
click at [390, 309] on div "[PERSON_NAME]" at bounding box center [376, 308] width 402 height 63
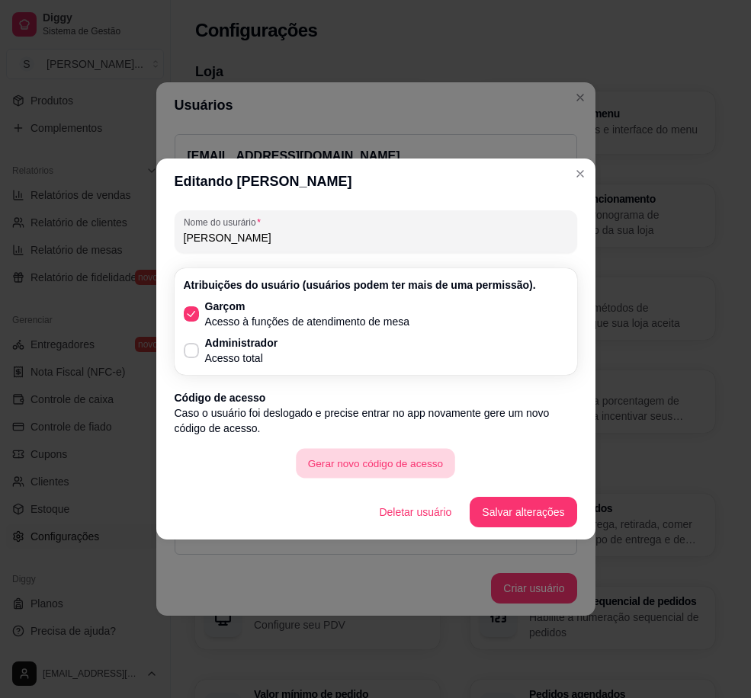
click at [434, 463] on button "Gerar novo código de acesso" at bounding box center [375, 464] width 159 height 30
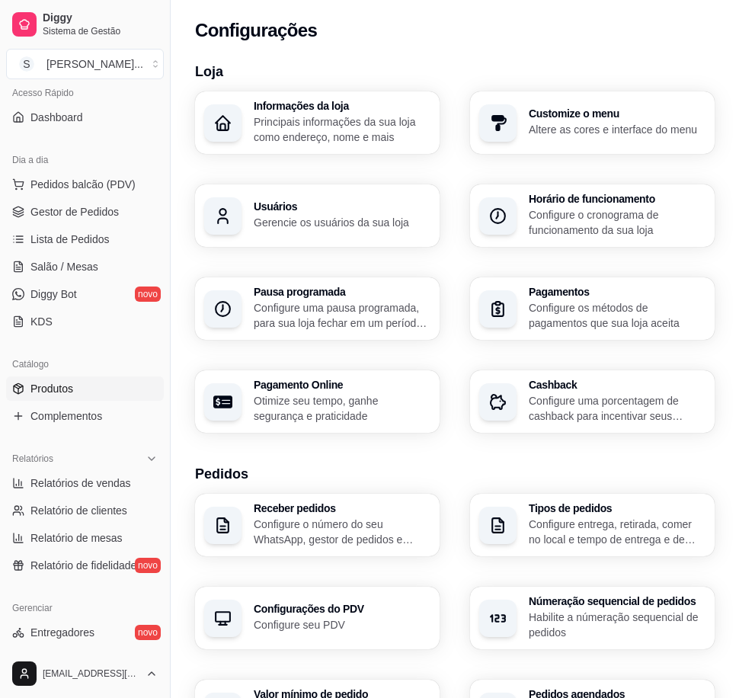
scroll to position [0, 0]
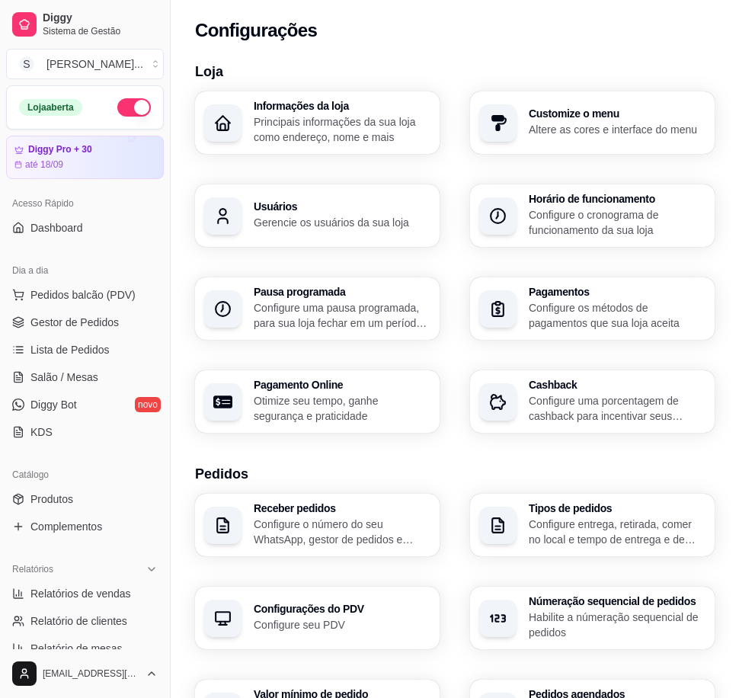
drag, startPoint x: 116, startPoint y: 64, endPoint x: 228, endPoint y: 54, distance: 112.5
click at [116, 65] on div "[PERSON_NAME] ..." at bounding box center [94, 63] width 97 height 15
click at [253, 50] on div "Configurações" at bounding box center [455, 26] width 569 height 52
click at [244, 56] on div "Loja Informações da loja Principais informações da sua loja como endereço, nome…" at bounding box center [455, 634] width 569 height 1165
